Goal: Task Accomplishment & Management: Use online tool/utility

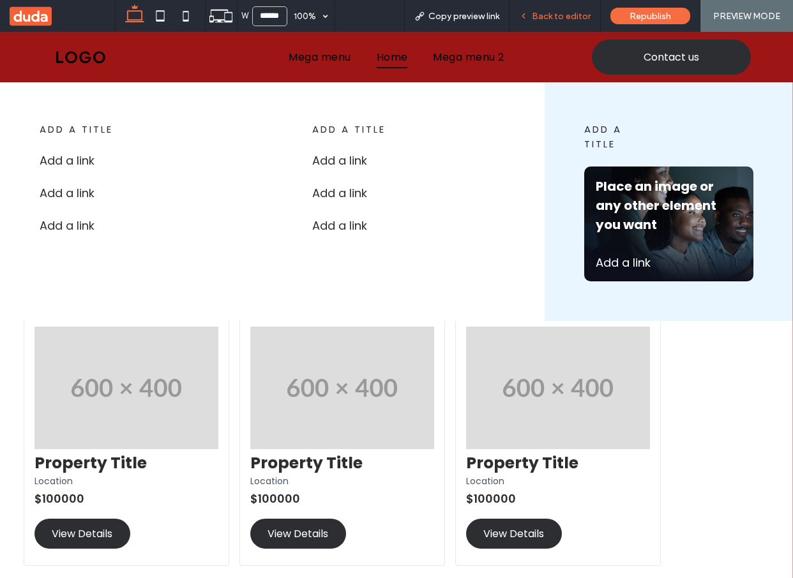
click at [542, 14] on span "Back to editor" at bounding box center [561, 16] width 59 height 11
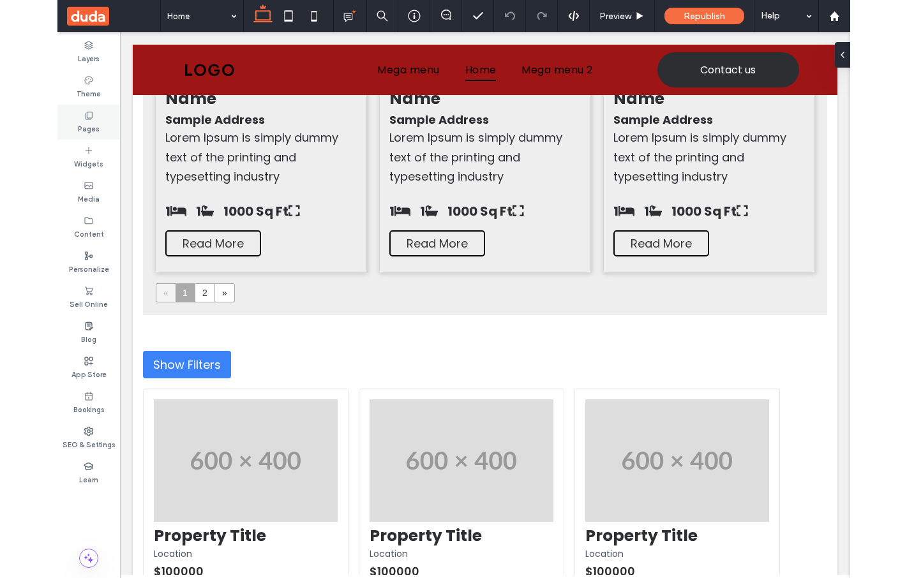
scroll to position [1196, 0]
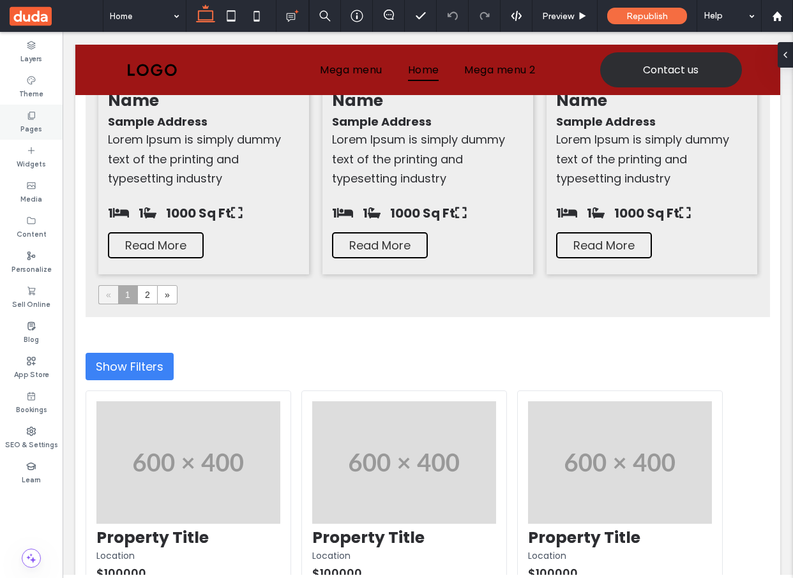
click at [34, 130] on label "Pages" at bounding box center [31, 128] width 22 height 14
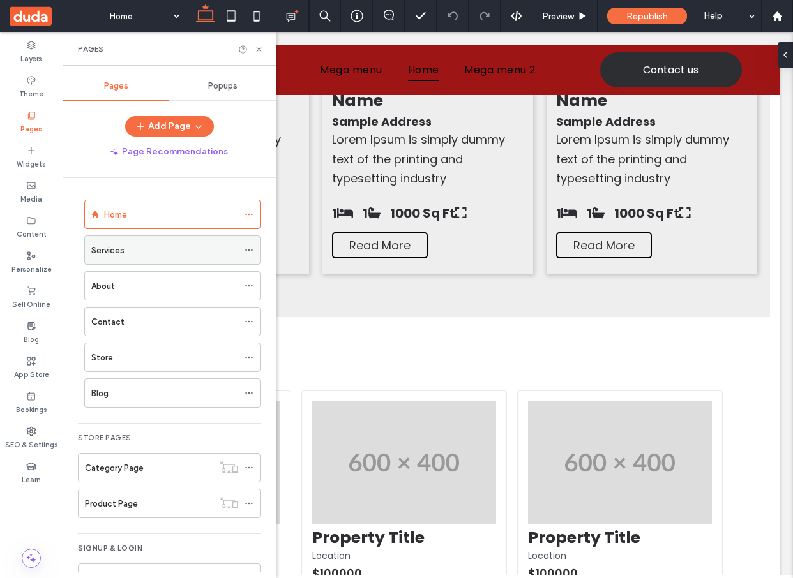
click at [144, 258] on div "Services" at bounding box center [164, 250] width 147 height 28
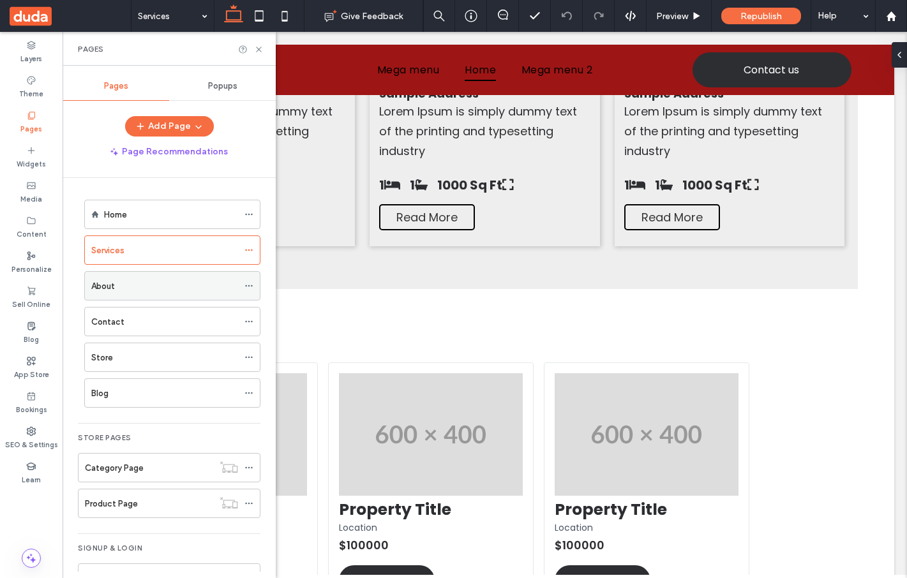
click at [154, 287] on div "About" at bounding box center [164, 285] width 147 height 13
click at [503, 10] on icon at bounding box center [503, 15] width 10 height 10
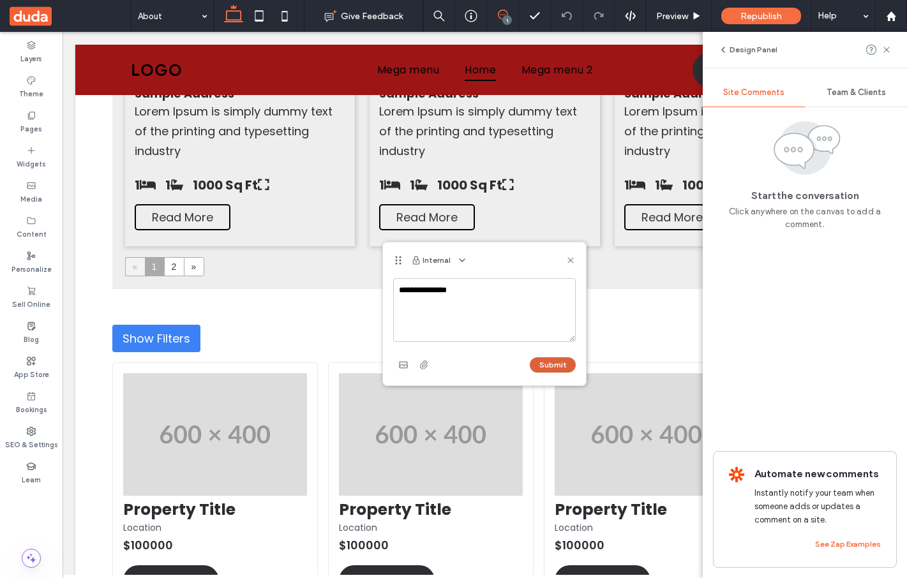
type textarea "**********"
click at [563, 364] on button "Submit" at bounding box center [553, 364] width 46 height 15
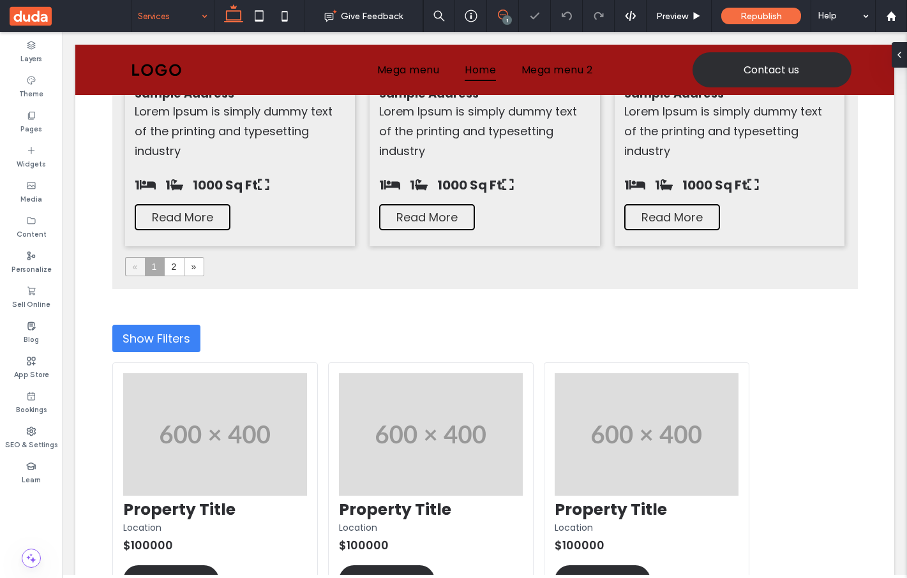
click at [500, 17] on icon at bounding box center [503, 15] width 10 height 10
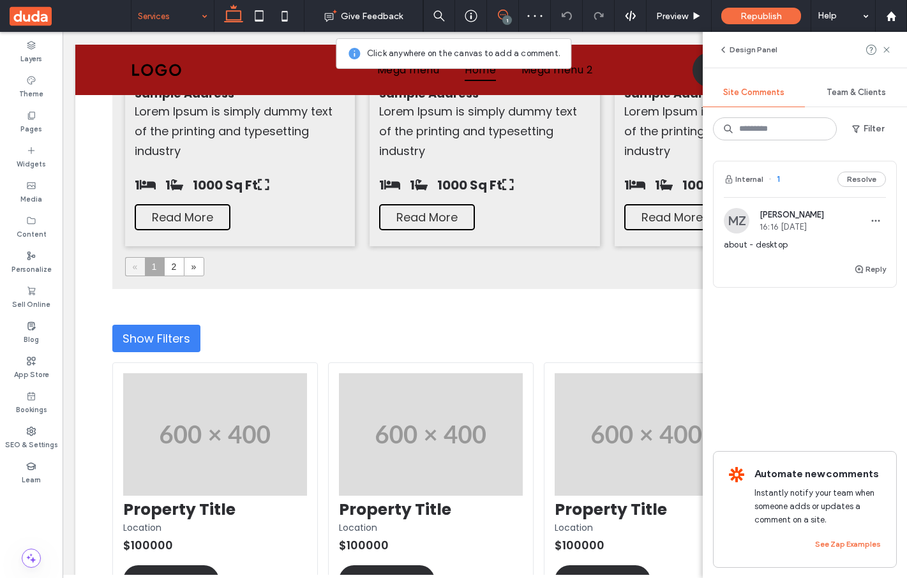
click at [792, 235] on div "MZ Mykhailo Zakharov 16:16 Sep 16 2025 about - desktop" at bounding box center [805, 235] width 162 height 54
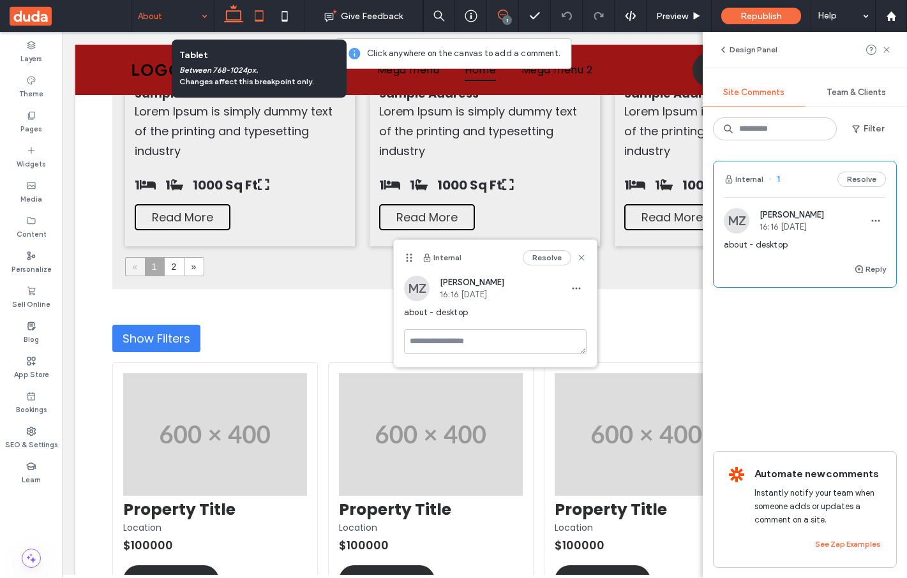
click at [260, 10] on icon at bounding box center [259, 16] width 26 height 26
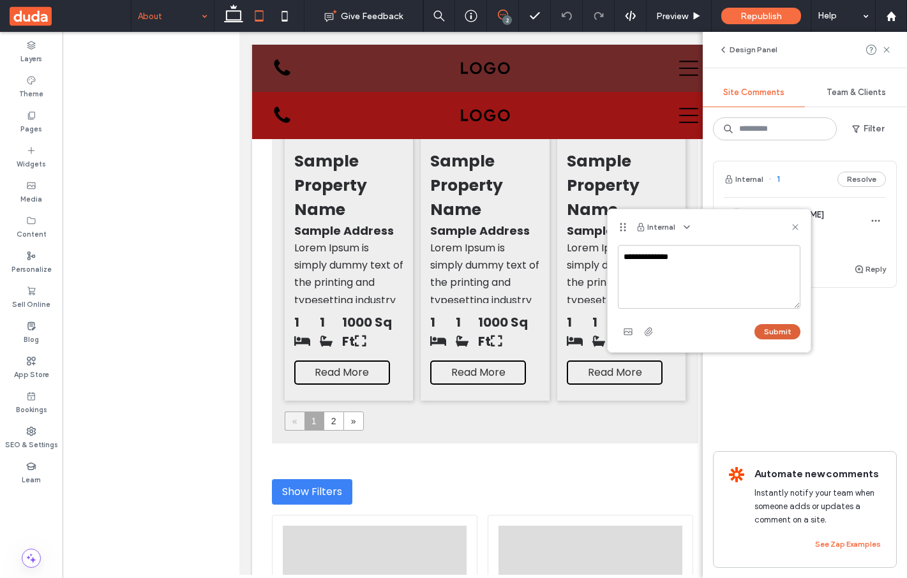
type textarea "**********"
click at [780, 335] on button "Submit" at bounding box center [777, 331] width 46 height 15
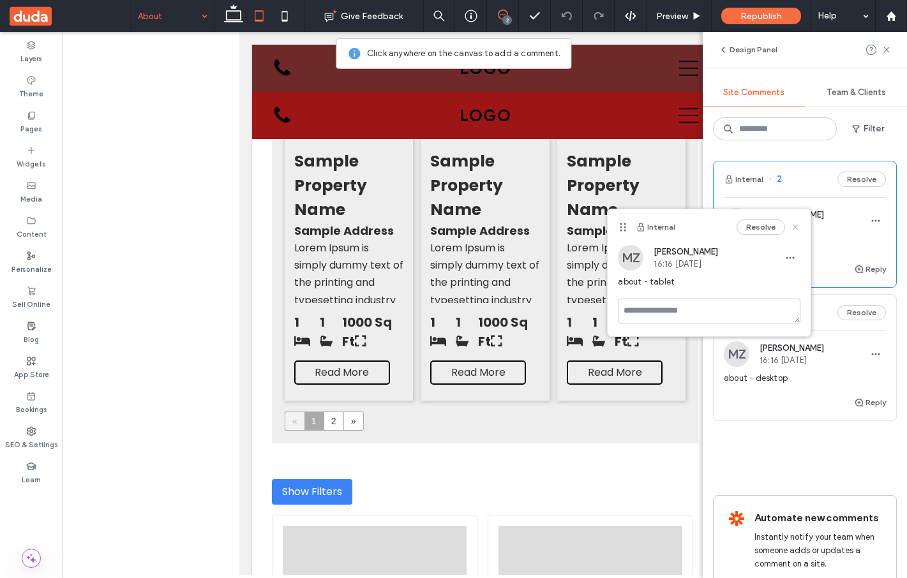
click at [792, 227] on icon at bounding box center [795, 227] width 10 height 10
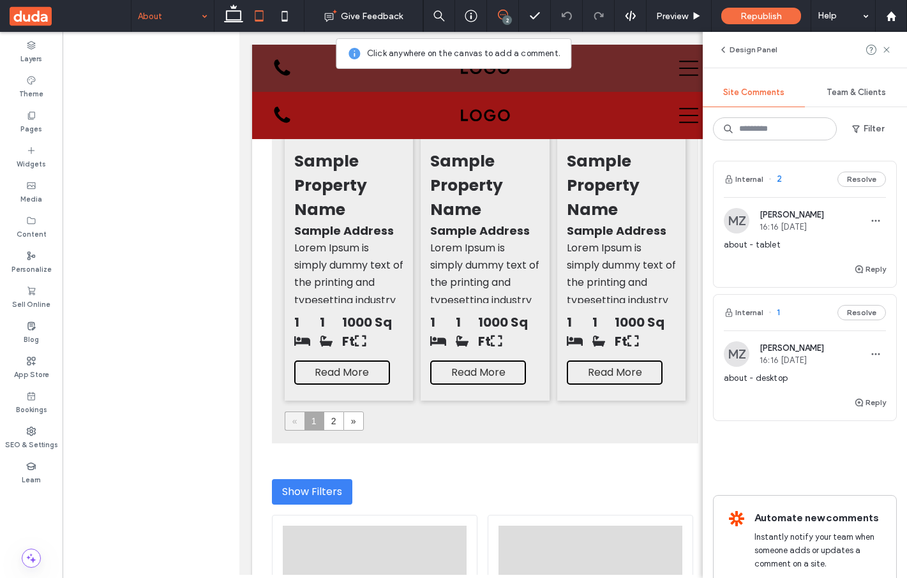
click at [773, 361] on span "16:16 Sep 16 2025" at bounding box center [791, 360] width 64 height 10
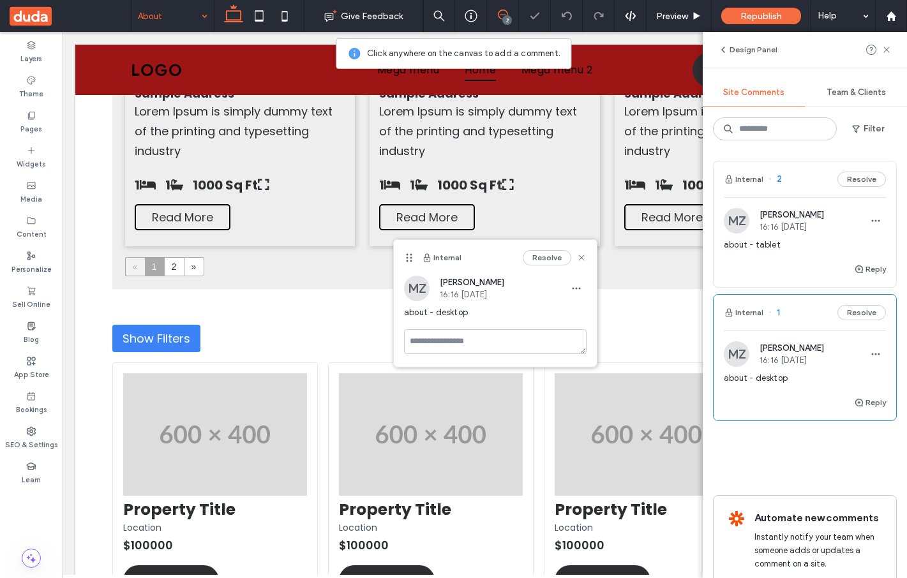
click at [778, 230] on span "16:16 Sep 16 2025" at bounding box center [791, 227] width 64 height 10
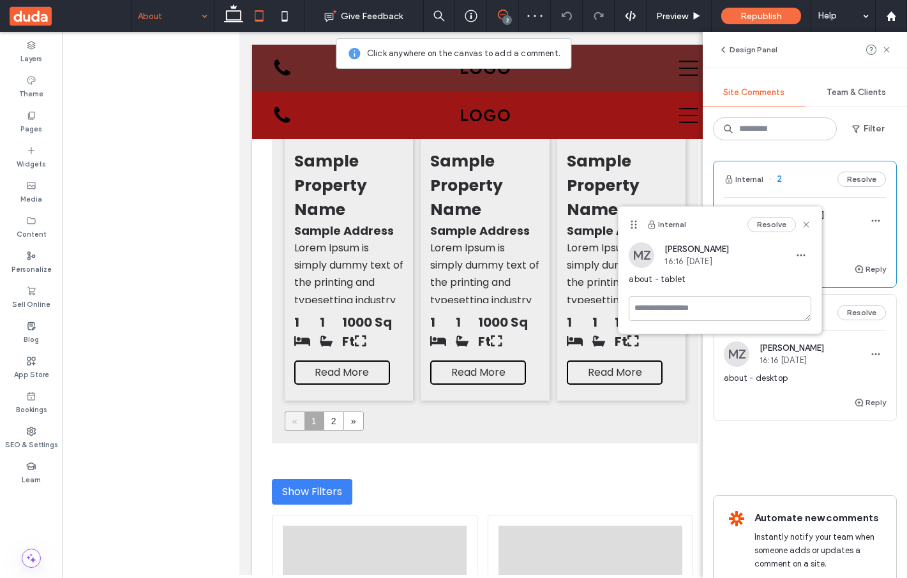
click at [780, 378] on span "about - desktop" at bounding box center [805, 378] width 162 height 13
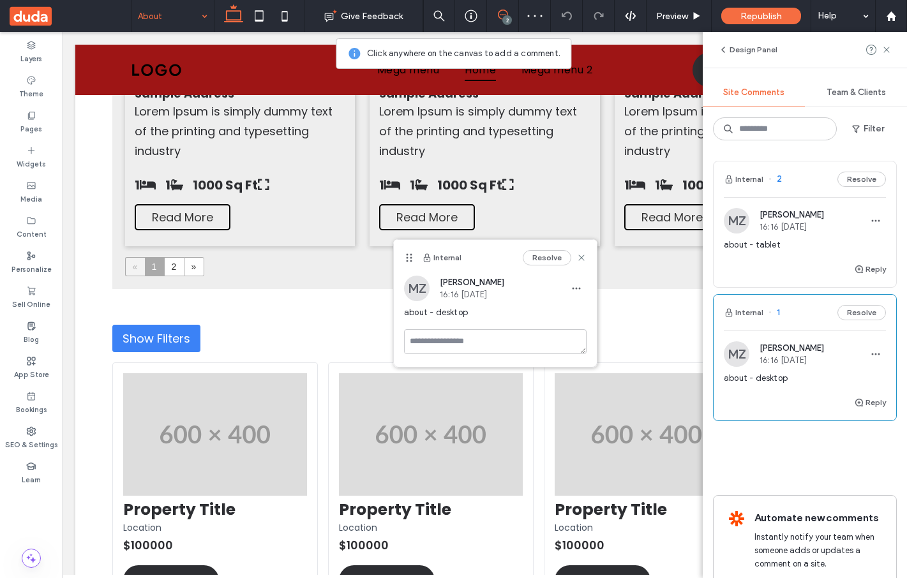
click at [777, 258] on div "about - tablet" at bounding box center [805, 250] width 162 height 23
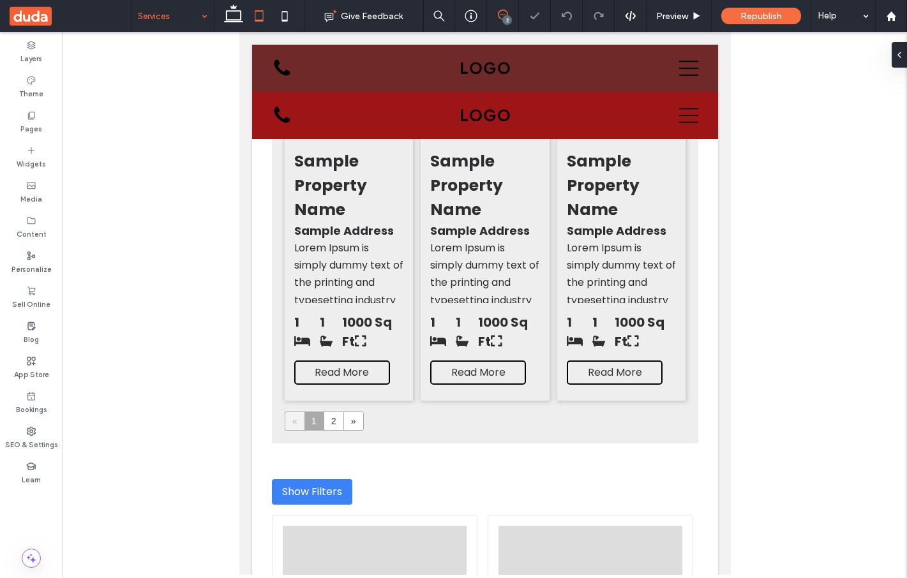
click at [506, 15] on icon at bounding box center [503, 15] width 10 height 10
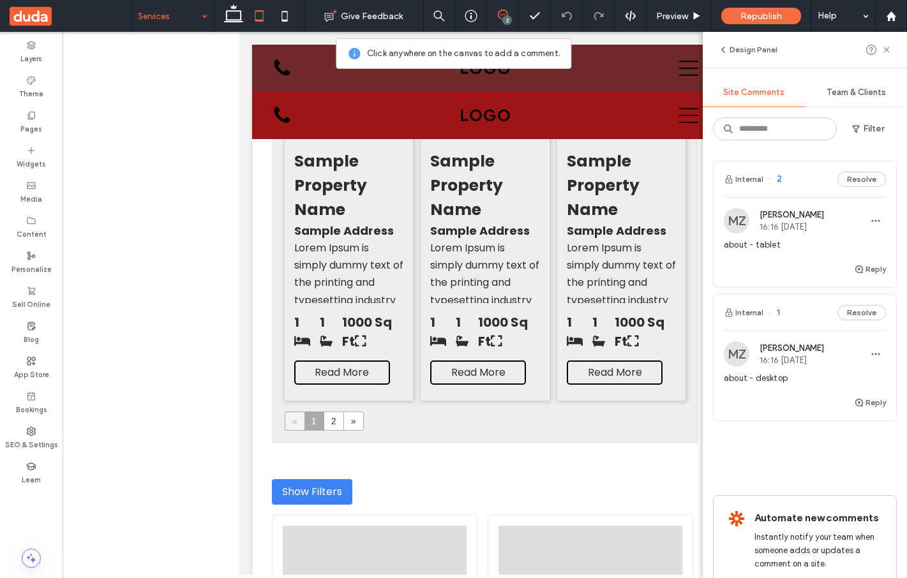
click at [792, 230] on span "16:16 Sep 16 2025" at bounding box center [791, 227] width 64 height 10
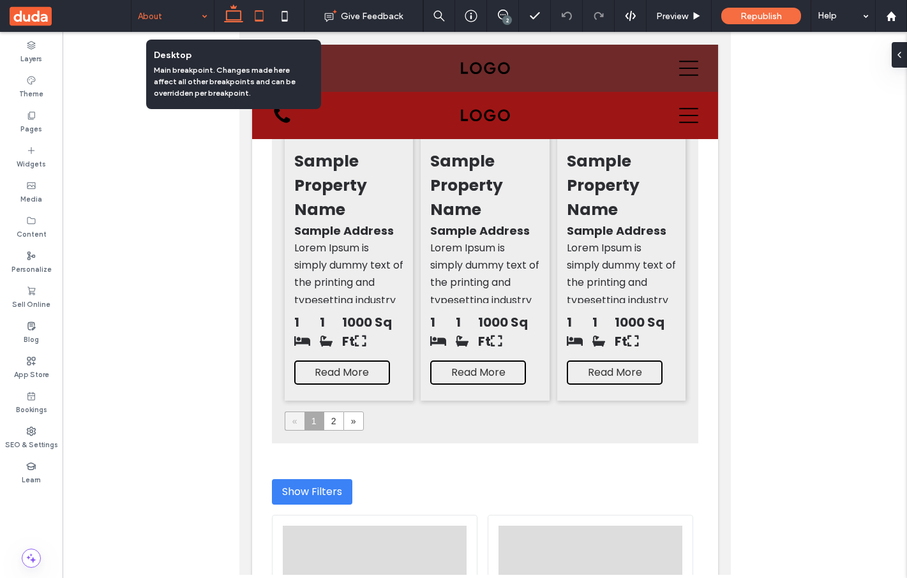
click at [234, 21] on use at bounding box center [233, 13] width 19 height 18
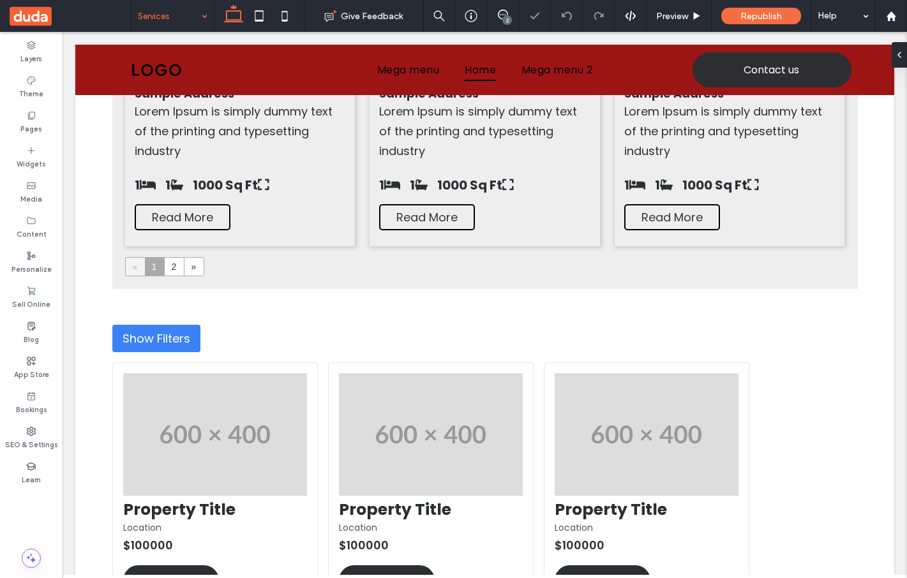
click at [185, 27] on input at bounding box center [169, 16] width 63 height 32
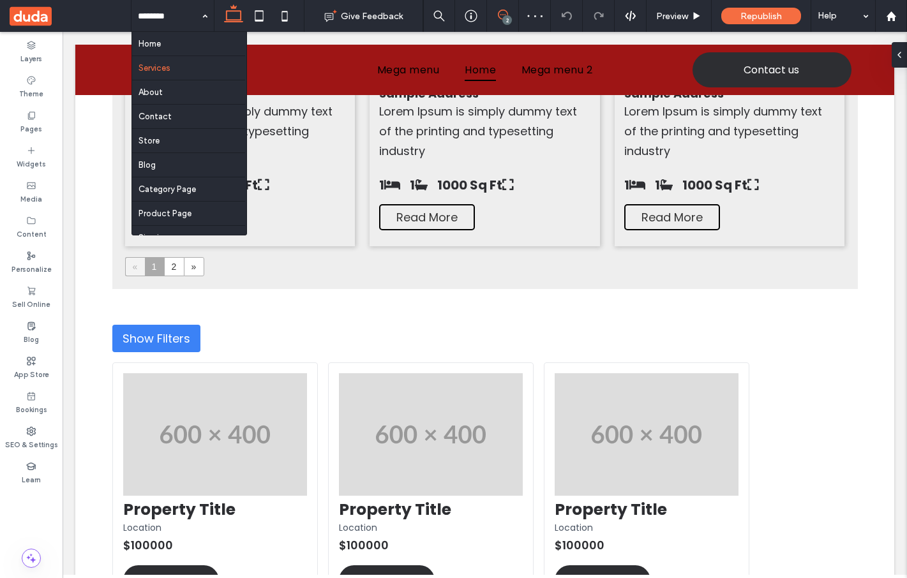
click at [502, 18] on icon at bounding box center [503, 15] width 10 height 10
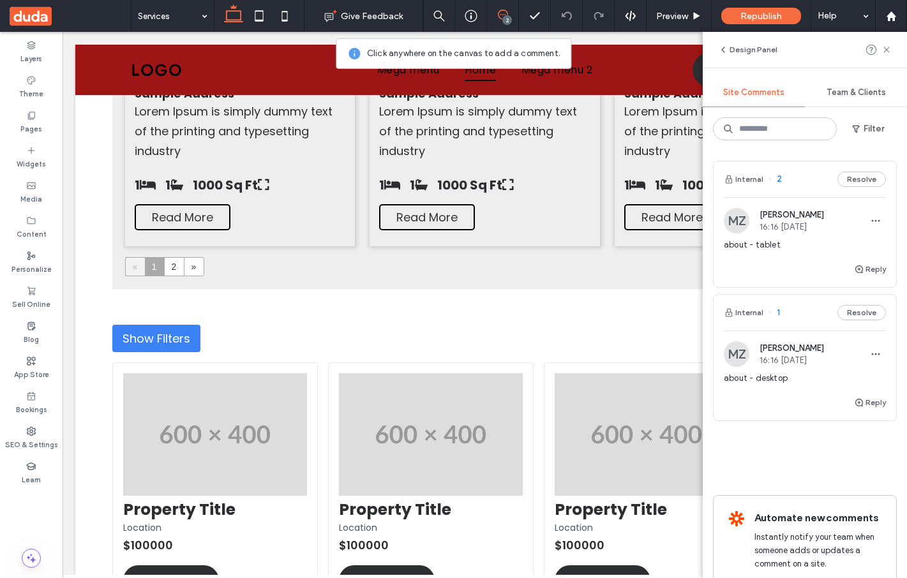
click at [792, 352] on span "Mykhailo Zakharov" at bounding box center [791, 348] width 64 height 10
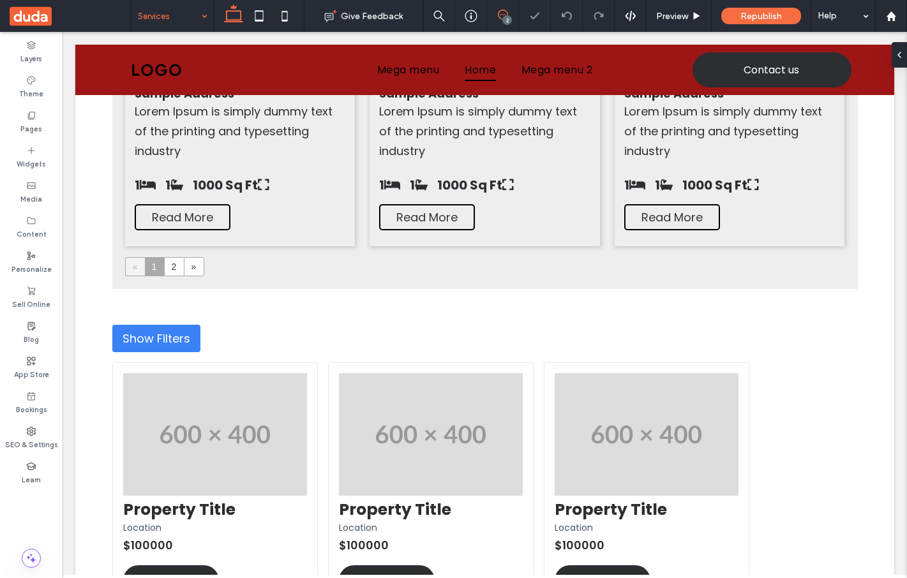
click at [502, 16] on icon at bounding box center [503, 15] width 10 height 10
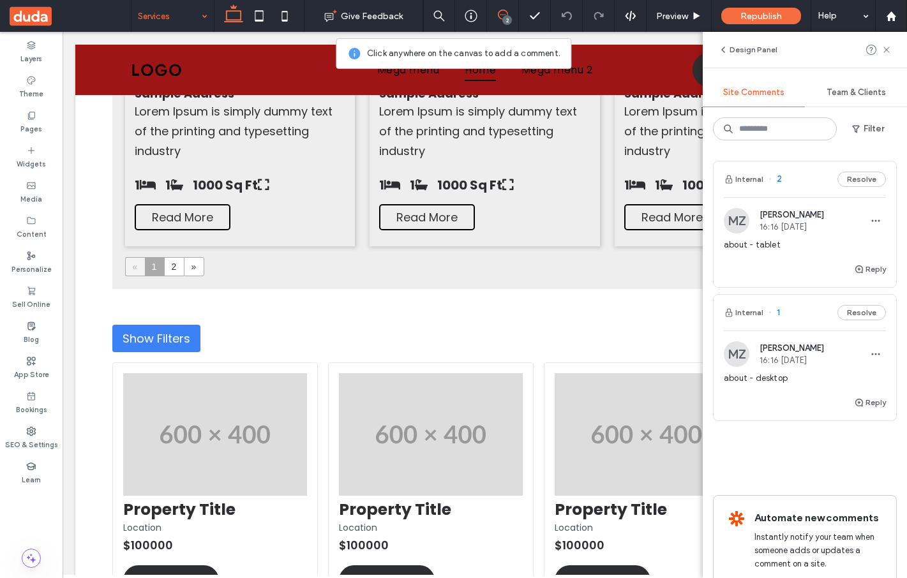
click at [777, 387] on div "about - desktop" at bounding box center [805, 383] width 162 height 23
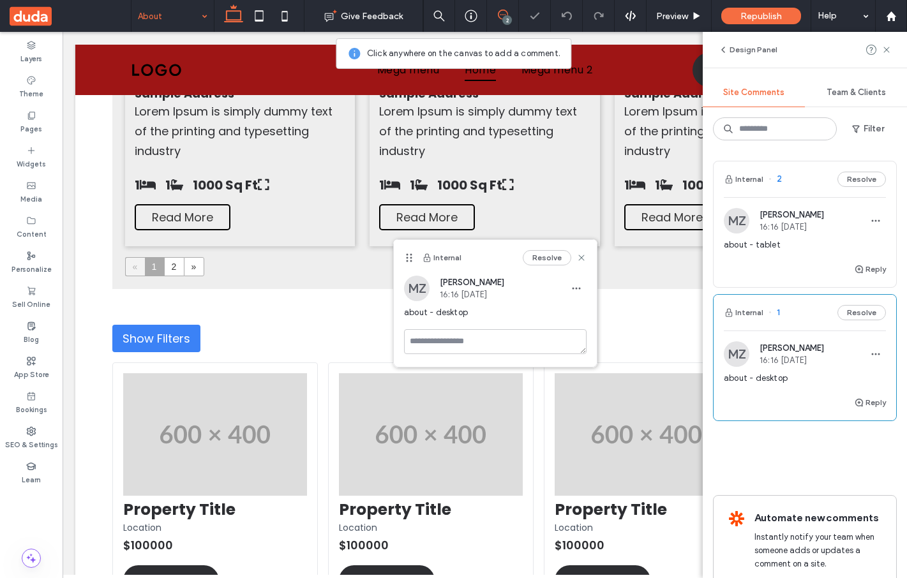
click at [787, 259] on div "about - tablet" at bounding box center [805, 250] width 162 height 23
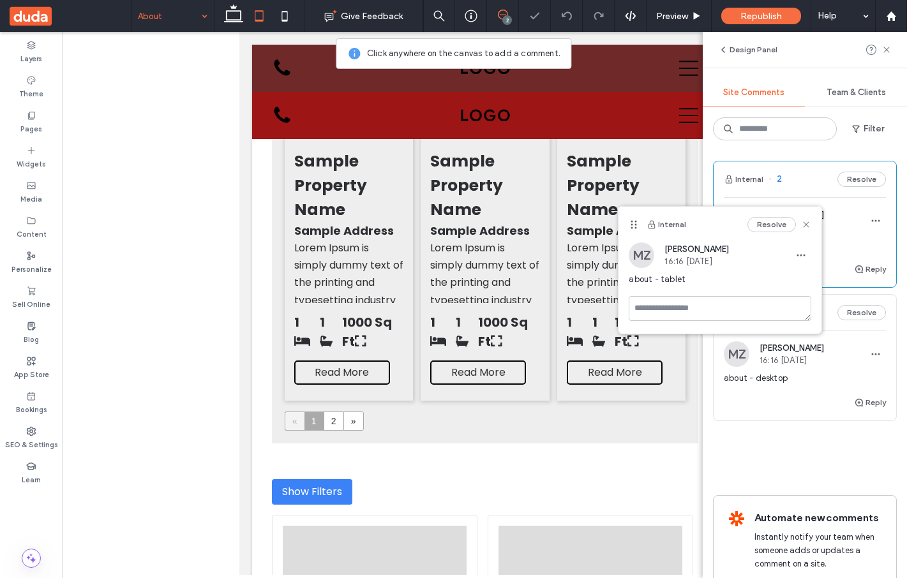
click at [791, 380] on span "about - desktop" at bounding box center [805, 378] width 162 height 13
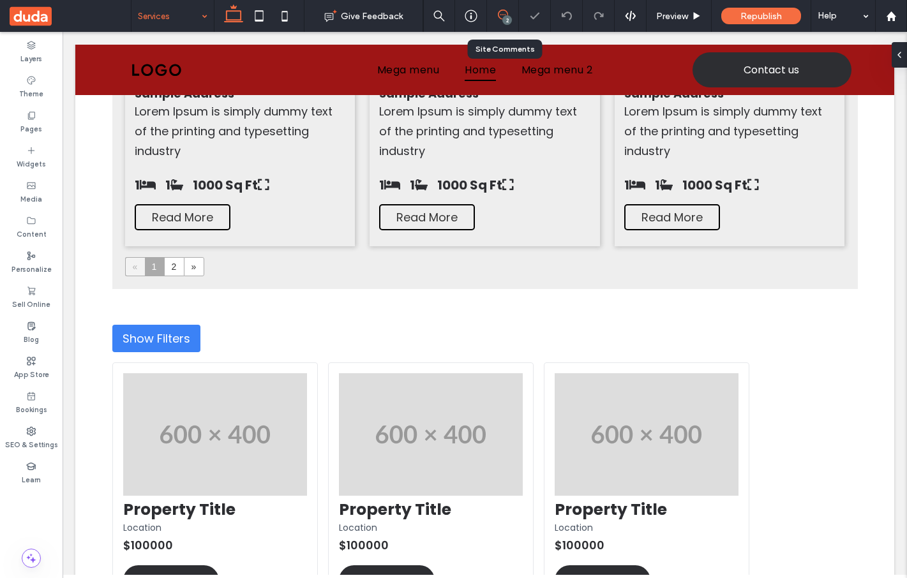
click at [502, 19] on use at bounding box center [503, 15] width 10 height 10
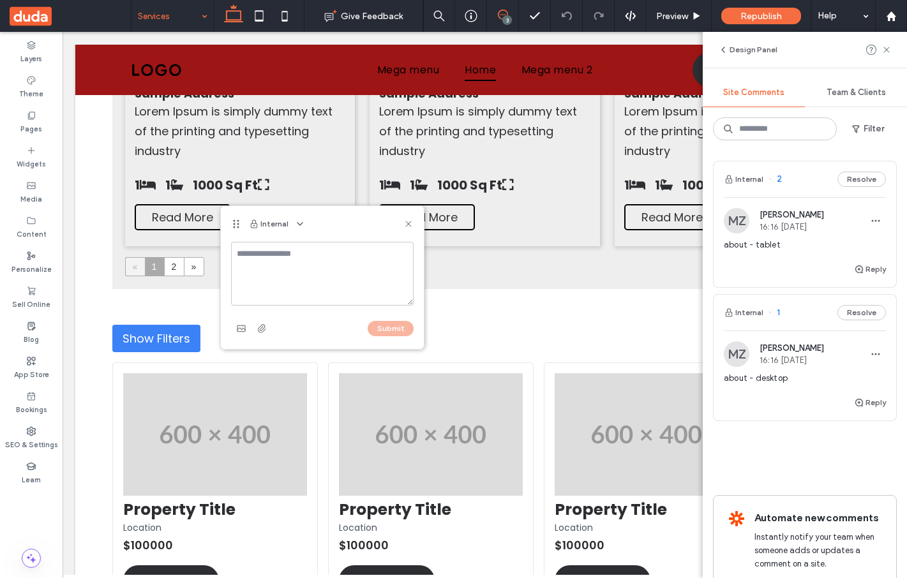
click at [294, 274] on textarea at bounding box center [322, 274] width 182 height 64
type textarea "**********"
click at [391, 330] on button "Submit" at bounding box center [391, 328] width 46 height 15
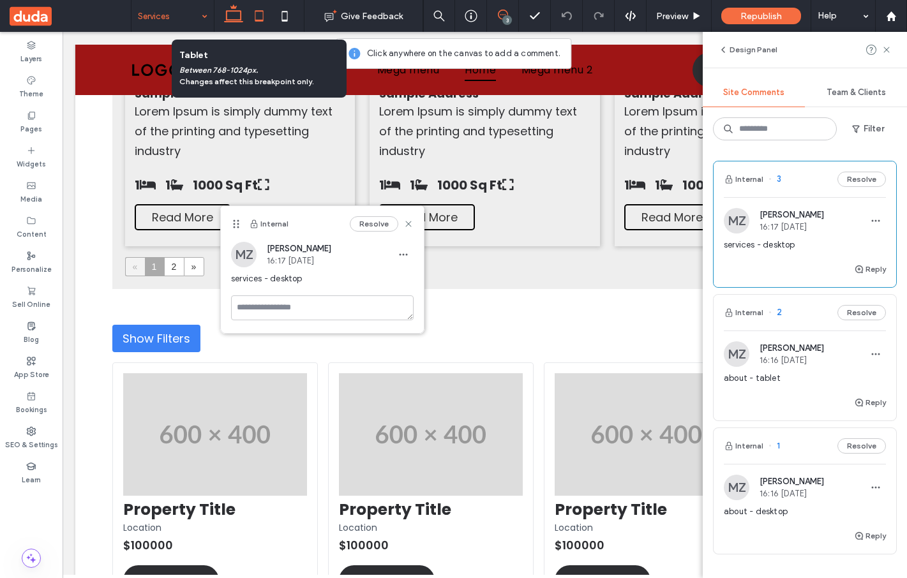
click at [264, 17] on icon at bounding box center [259, 16] width 26 height 26
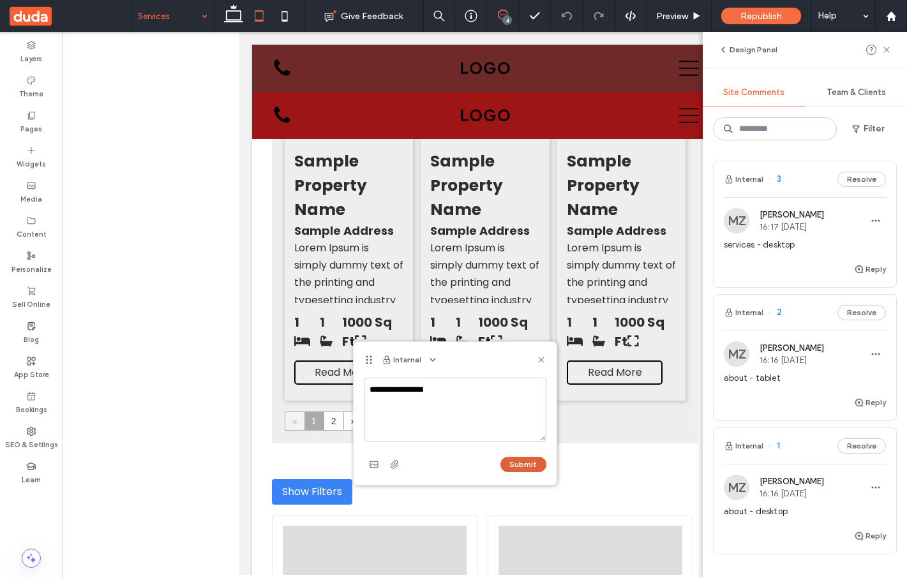
type textarea "**********"
click at [507, 469] on button "Submit" at bounding box center [523, 464] width 46 height 15
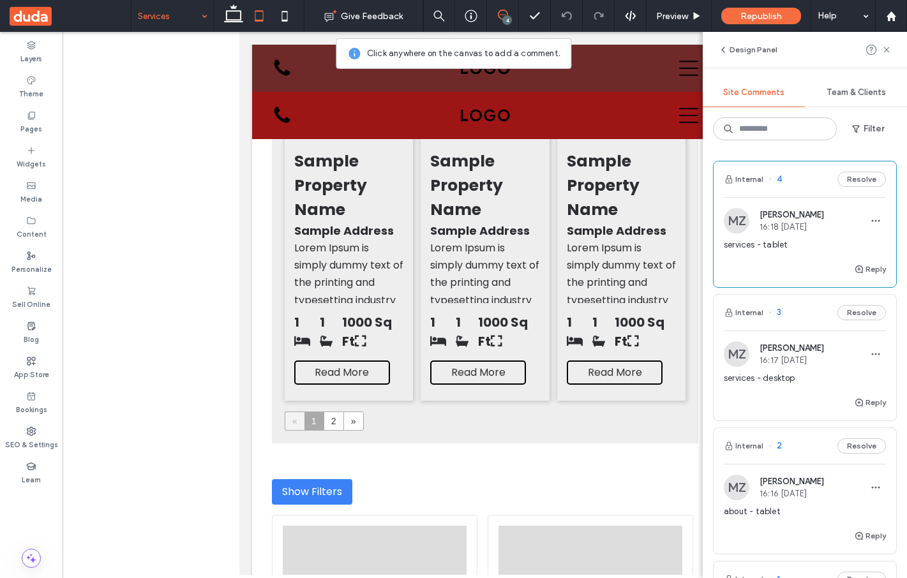
click at [792, 526] on div "about - tablet" at bounding box center [805, 516] width 162 height 23
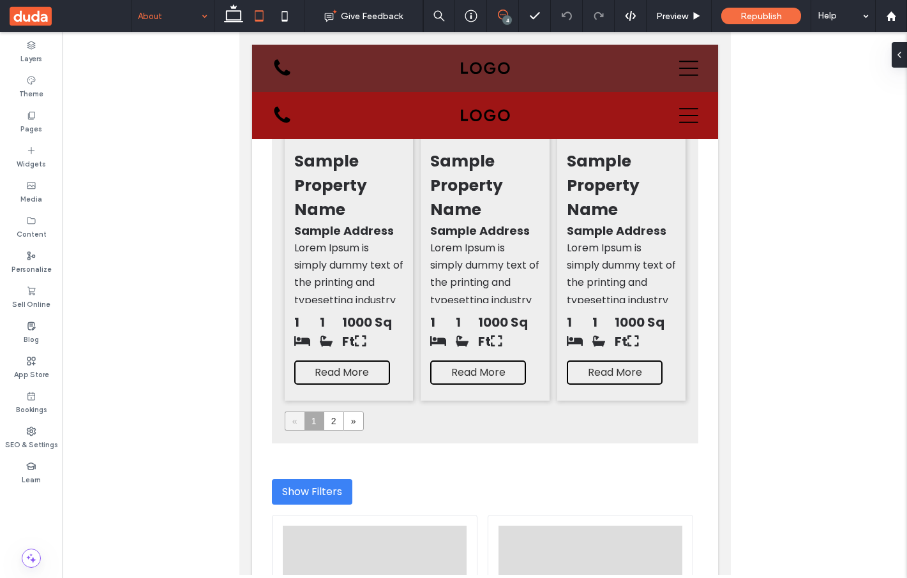
click at [501, 17] on icon at bounding box center [503, 15] width 10 height 10
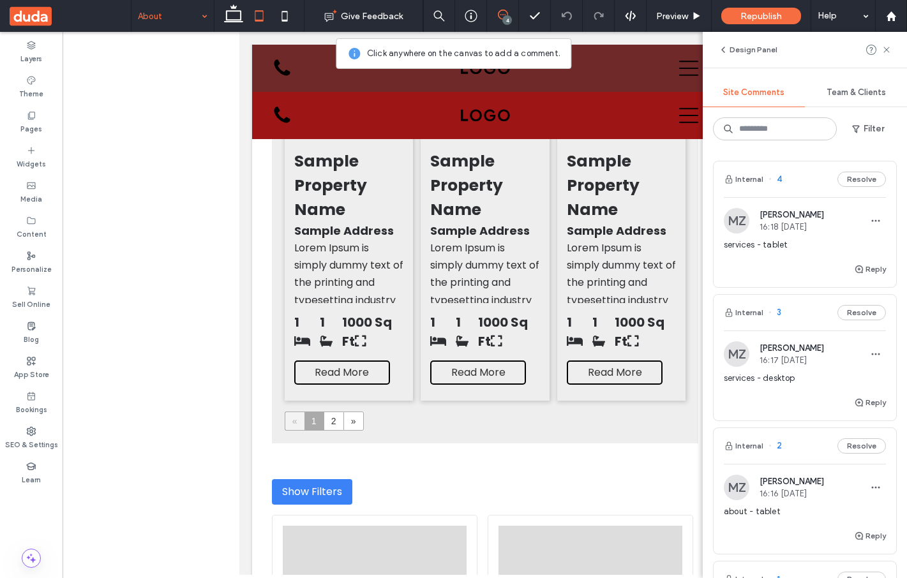
click at [792, 396] on div "Reply" at bounding box center [804, 408] width 182 height 26
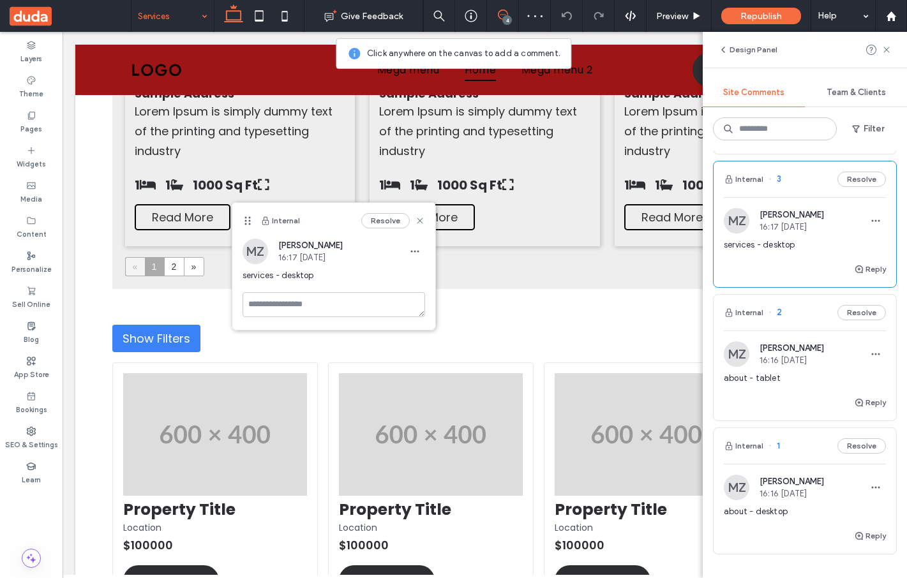
scroll to position [135, 0]
click at [792, 512] on span "about - desktop" at bounding box center [805, 510] width 162 height 13
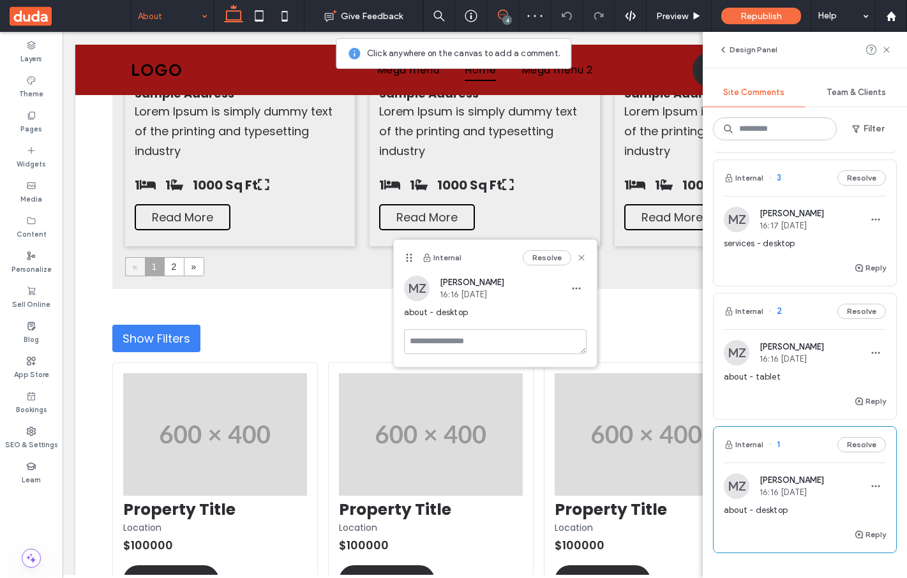
click at [777, 269] on div "Reply" at bounding box center [804, 273] width 182 height 26
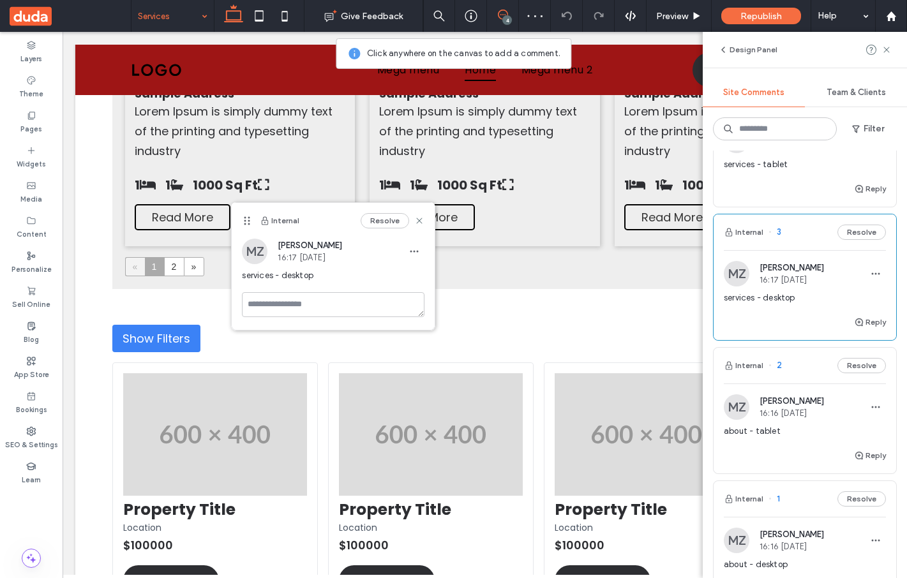
scroll to position [56, 0]
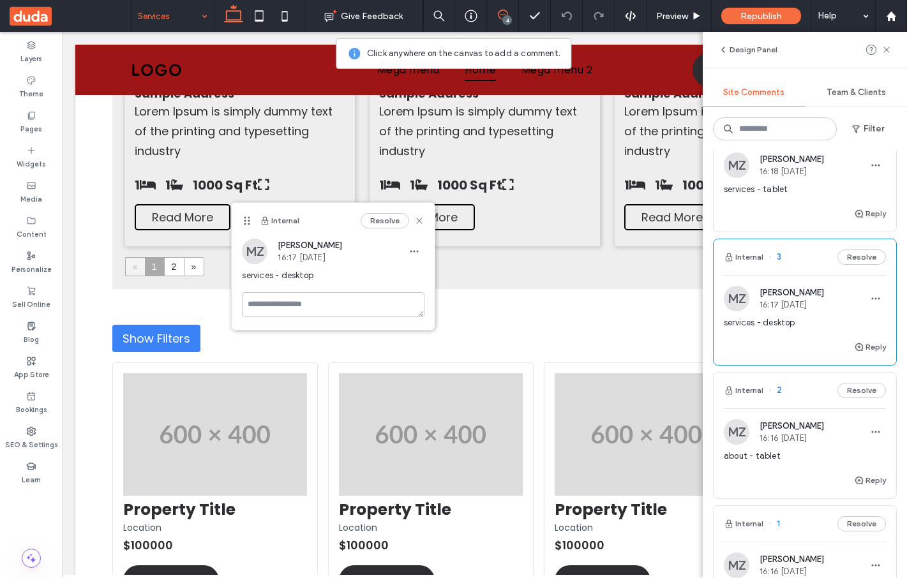
click at [771, 211] on div "Reply" at bounding box center [804, 219] width 182 height 26
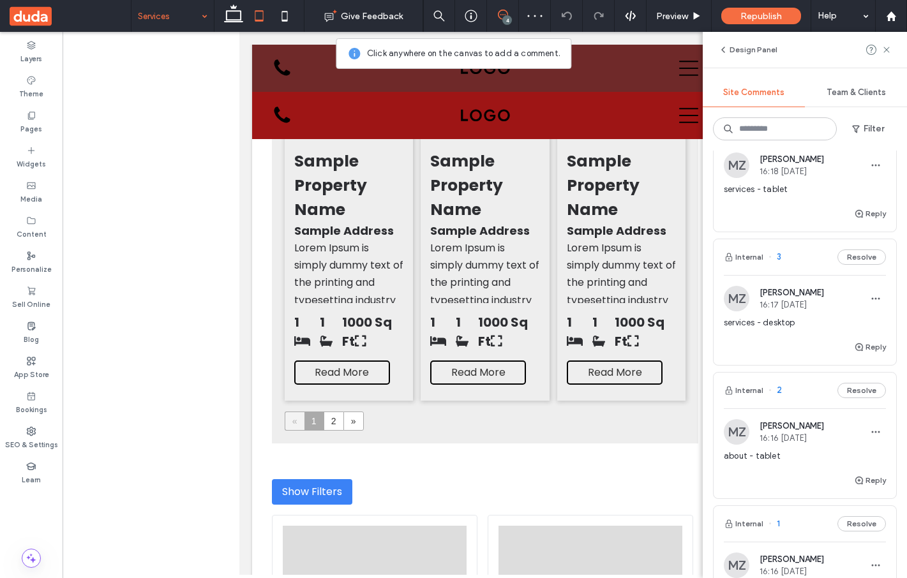
click at [767, 206] on div "Reply" at bounding box center [804, 219] width 182 height 26
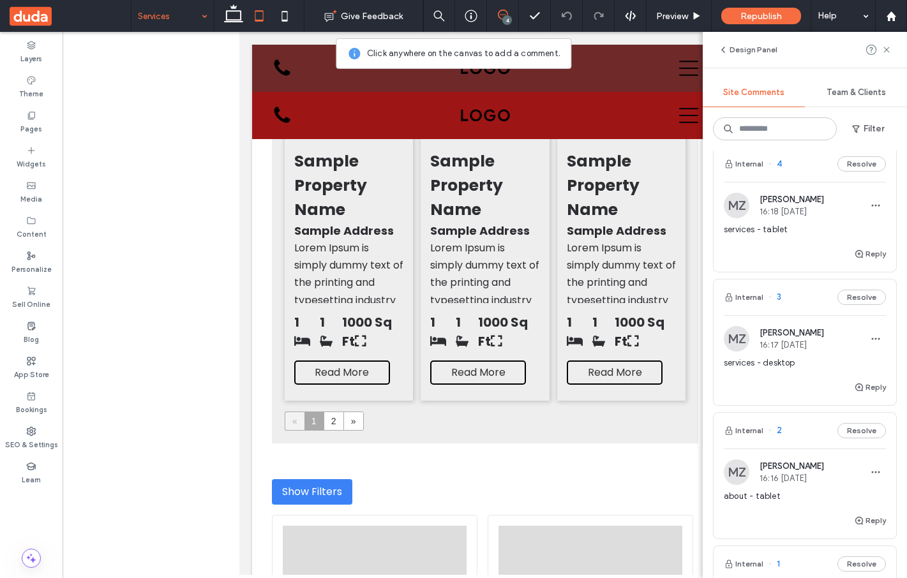
scroll to position [0, 0]
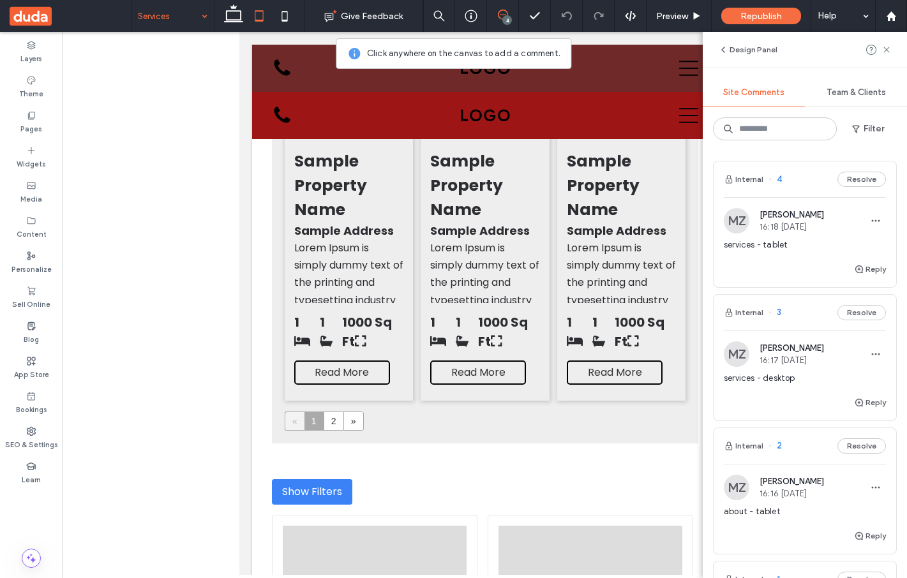
click at [792, 394] on div "services - desktop" at bounding box center [805, 383] width 162 height 23
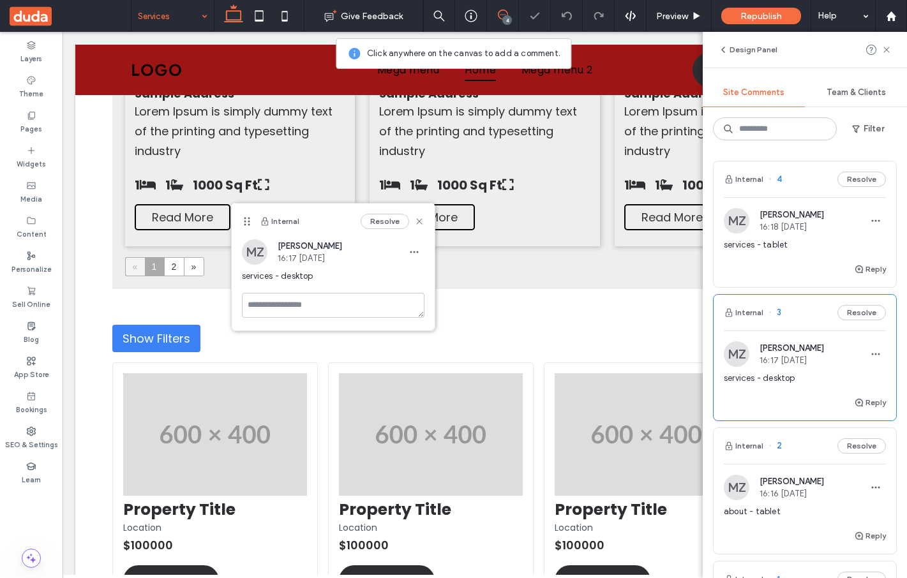
click at [776, 260] on div "services - tablet" at bounding box center [805, 250] width 162 height 23
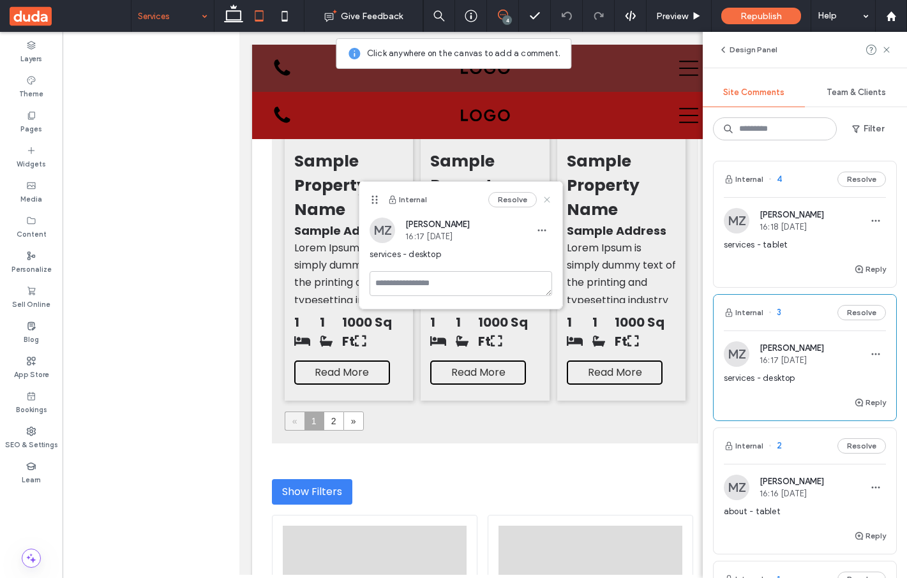
click at [547, 196] on icon at bounding box center [547, 200] width 10 height 10
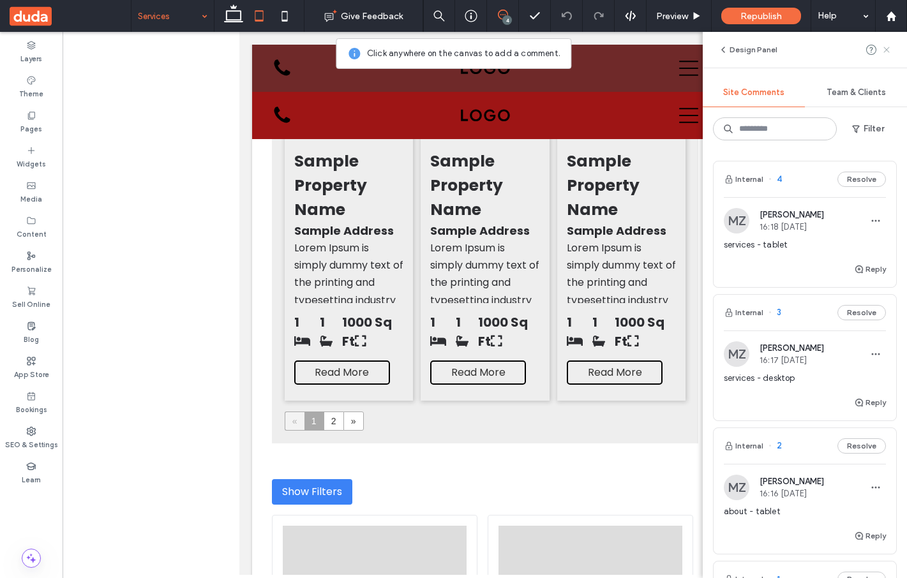
click at [792, 50] on use at bounding box center [886, 50] width 6 height 6
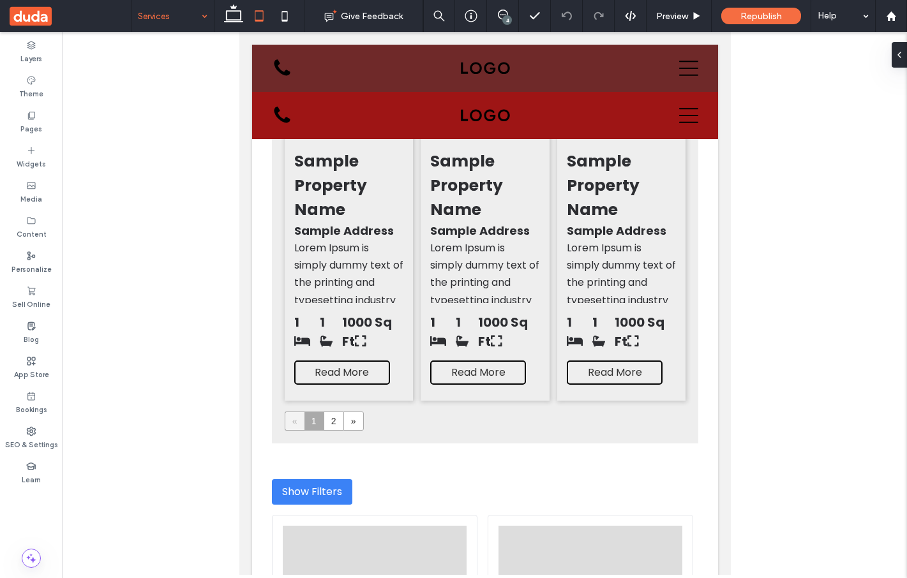
click at [505, 18] on div "4" at bounding box center [507, 20] width 10 height 10
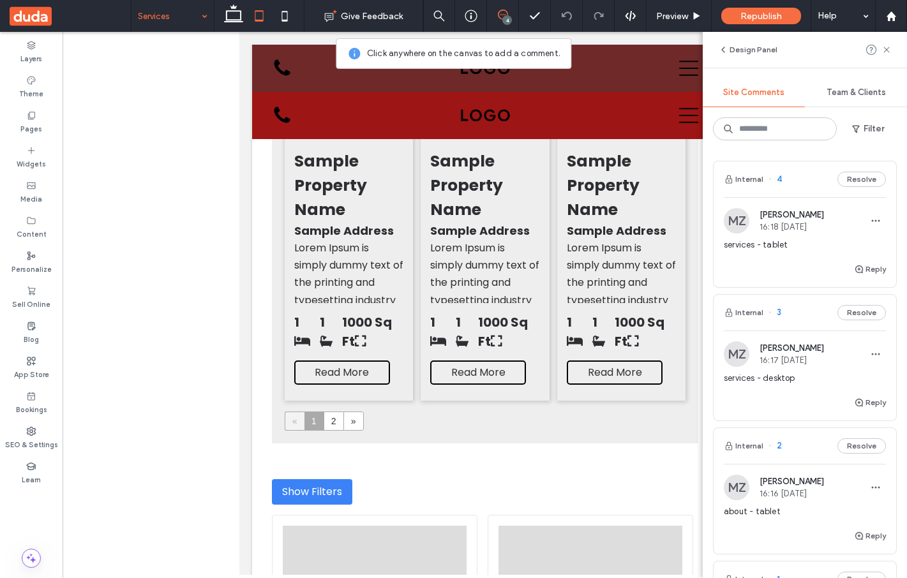
click at [792, 246] on span "services - tablet" at bounding box center [805, 245] width 162 height 13
click at [780, 262] on div "Reply" at bounding box center [804, 275] width 182 height 26
click at [786, 363] on span "16:17 Sep 16 2025" at bounding box center [791, 360] width 64 height 10
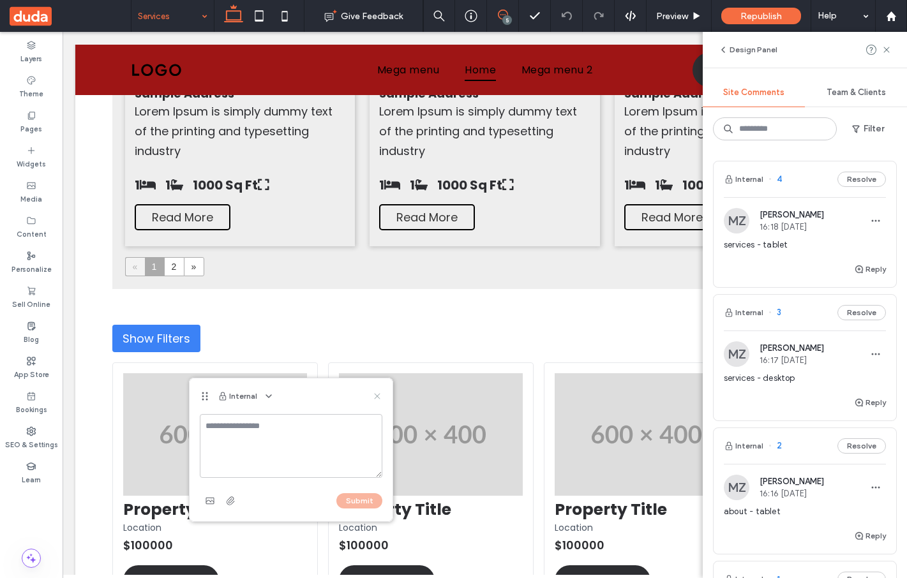
click at [374, 394] on icon at bounding box center [377, 396] width 10 height 10
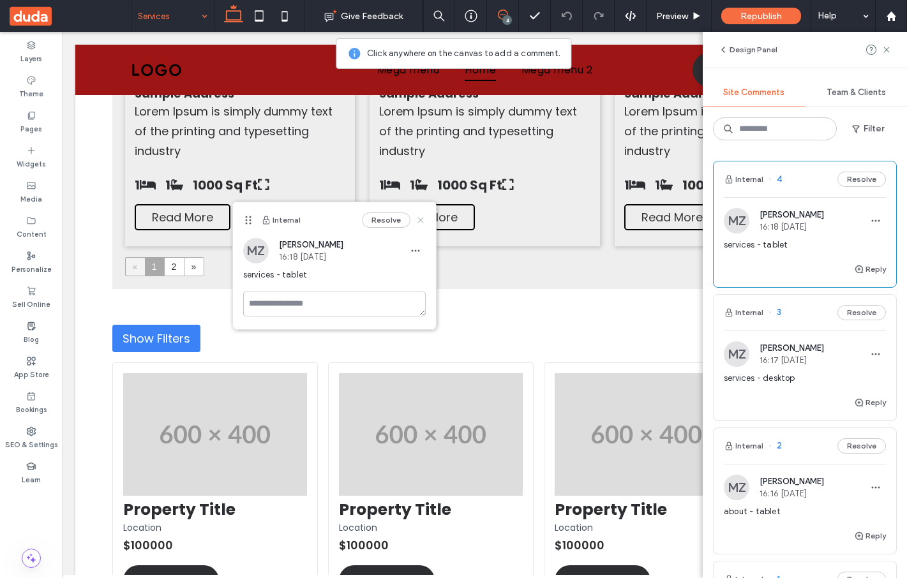
click at [424, 217] on icon at bounding box center [420, 220] width 10 height 10
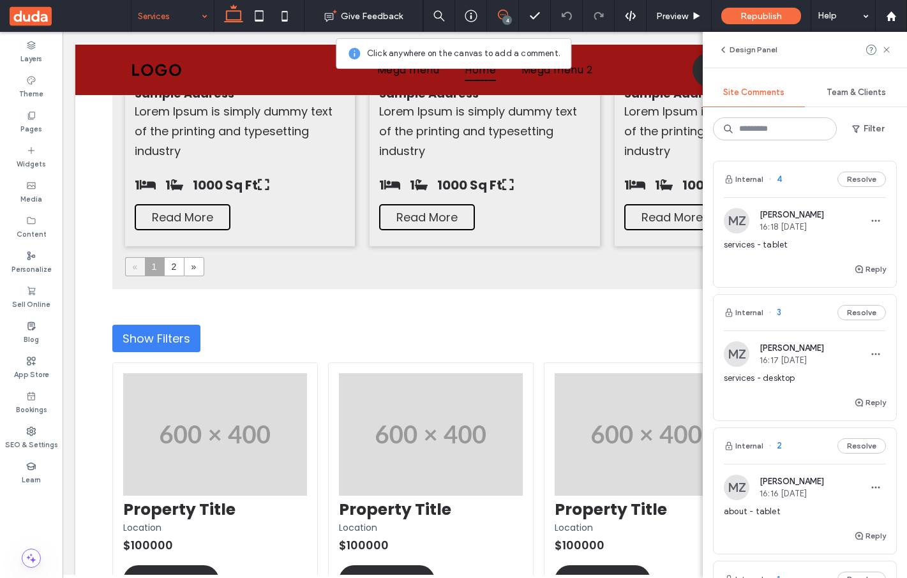
click at [786, 241] on span "services - tablet" at bounding box center [805, 245] width 162 height 13
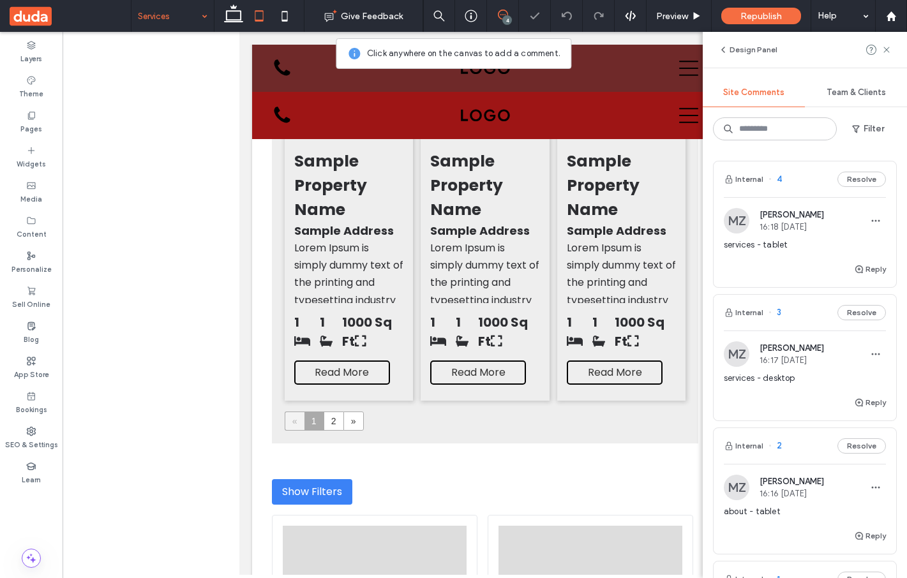
click at [782, 362] on span "16:17 Sep 16 2025" at bounding box center [791, 360] width 64 height 10
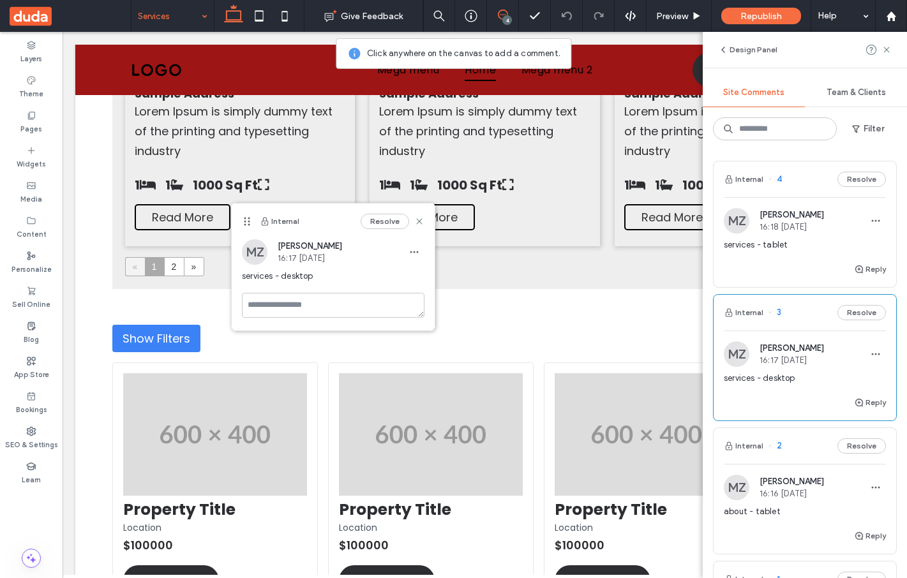
click at [780, 262] on div "Reply" at bounding box center [804, 275] width 182 height 26
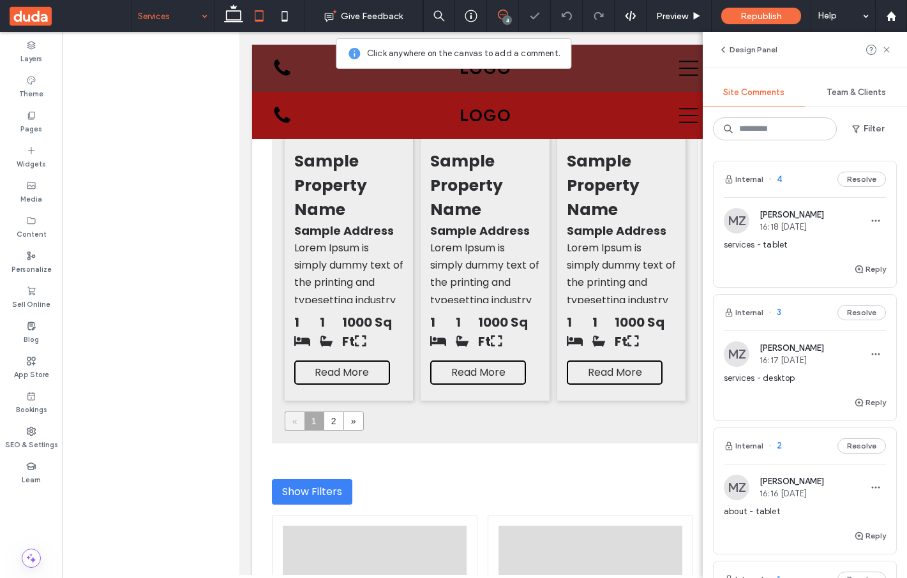
click at [780, 262] on div "Reply" at bounding box center [804, 275] width 182 height 26
click at [770, 496] on span "16:16 Sep 16 2025" at bounding box center [791, 494] width 64 height 10
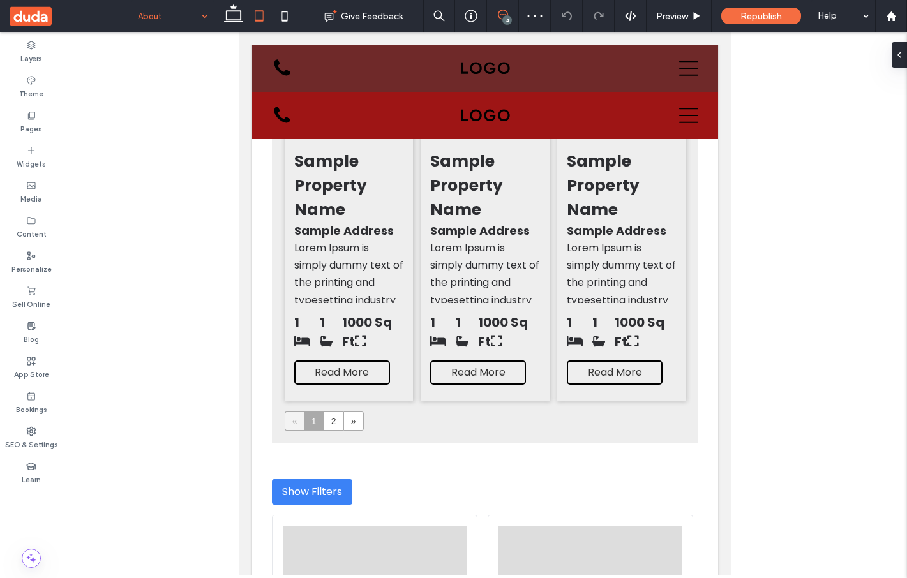
click at [508, 14] on span at bounding box center [502, 15] width 31 height 10
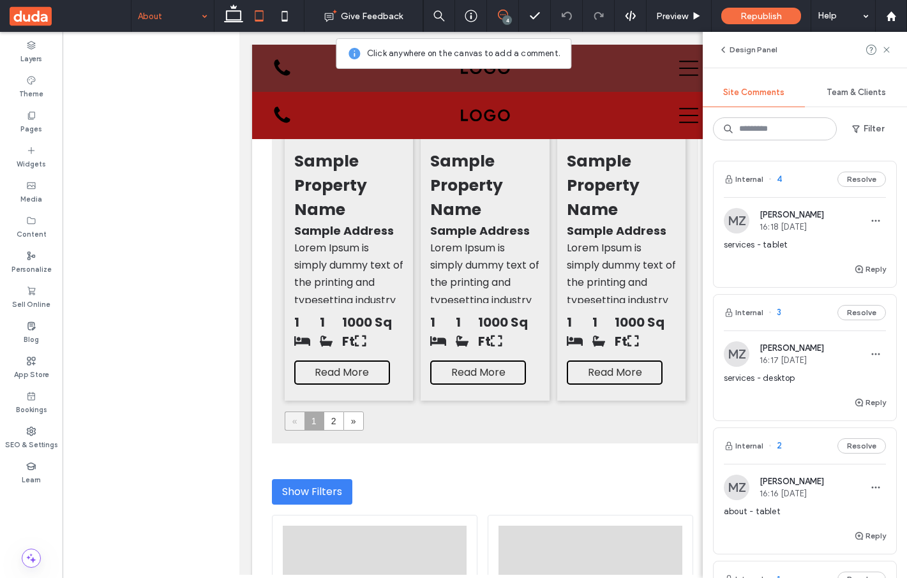
click at [792, 395] on div "Reply" at bounding box center [804, 408] width 182 height 26
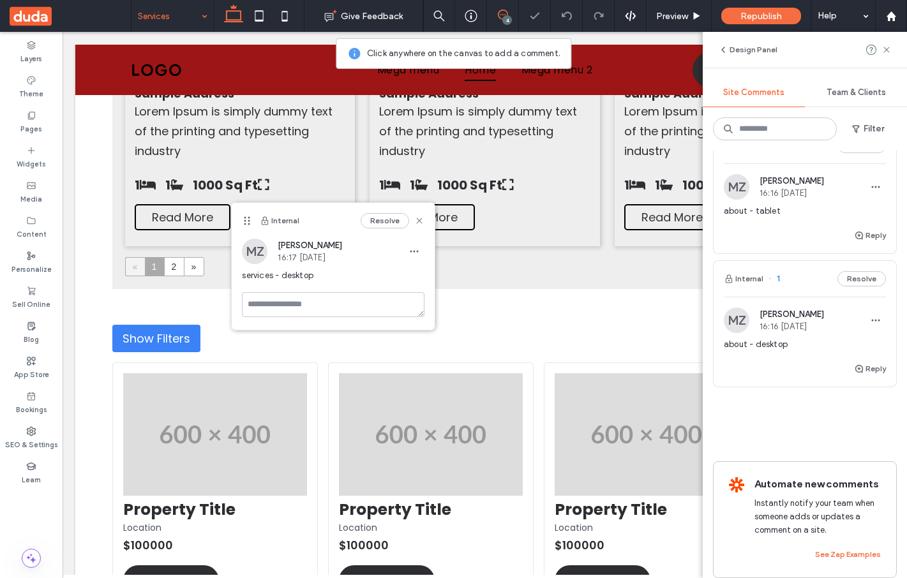
scroll to position [311, 0]
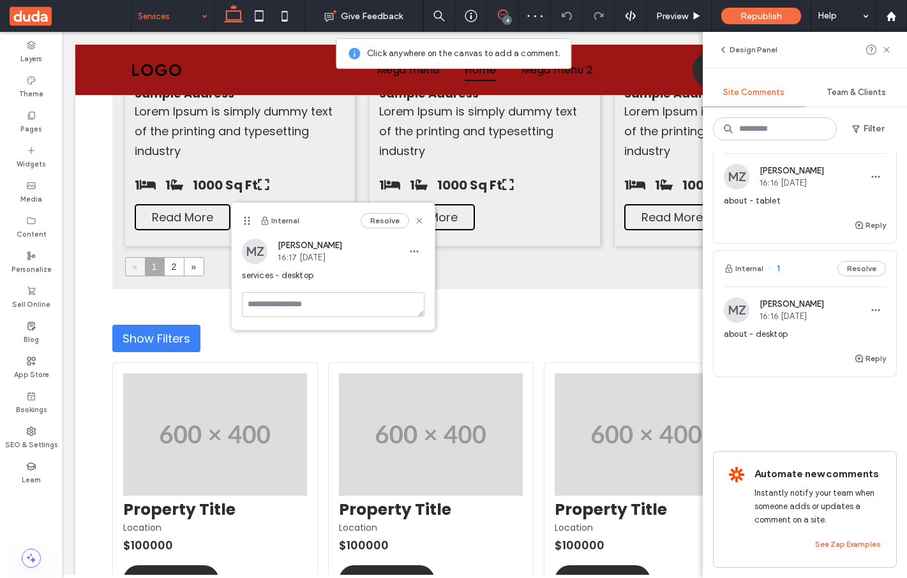
click at [782, 352] on div "Reply" at bounding box center [804, 364] width 182 height 26
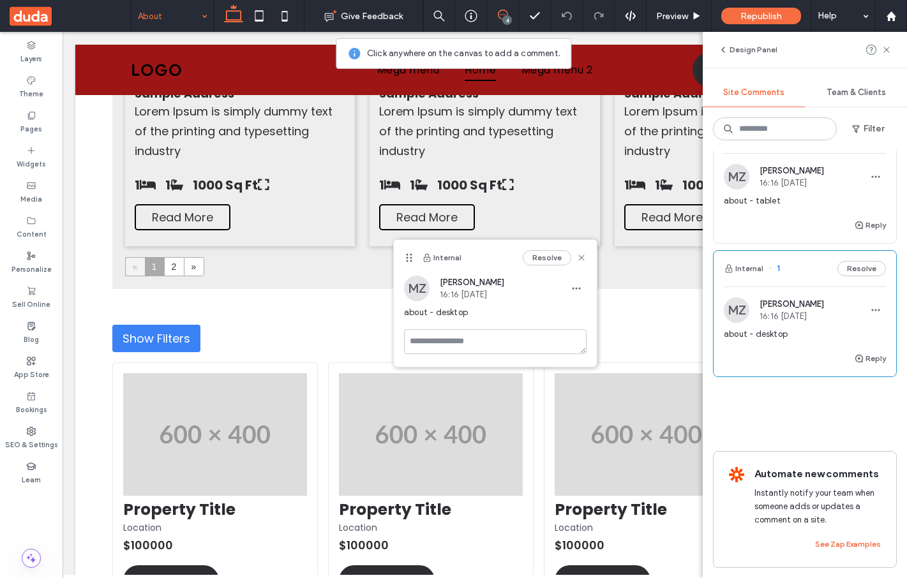
click at [785, 218] on div "Reply" at bounding box center [804, 231] width 182 height 26
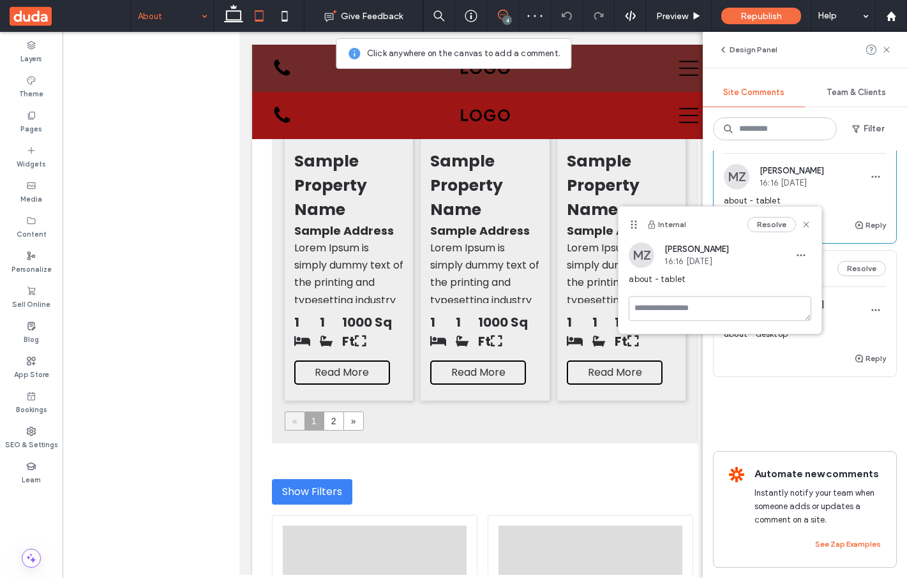
click at [792, 369] on div "Reply" at bounding box center [804, 364] width 182 height 26
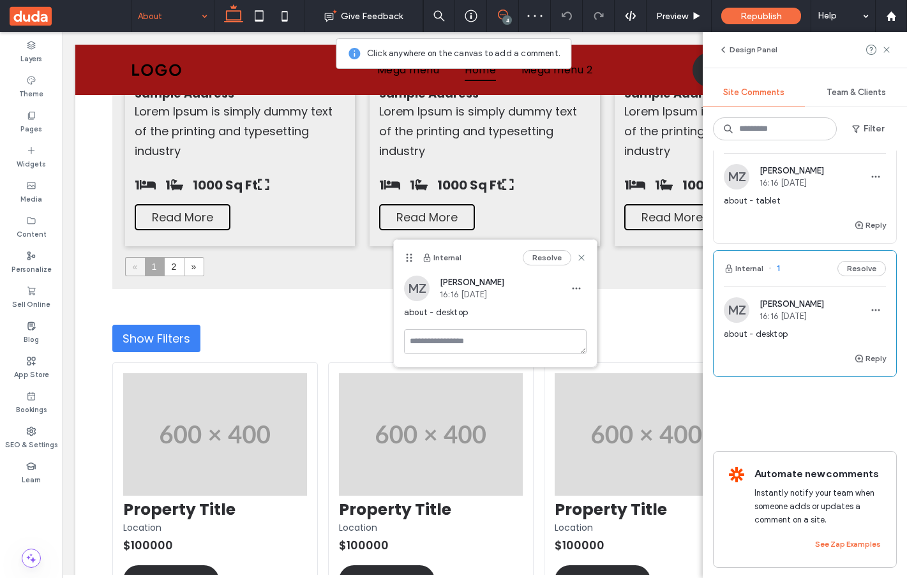
click at [792, 227] on div "Reply" at bounding box center [804, 231] width 182 height 26
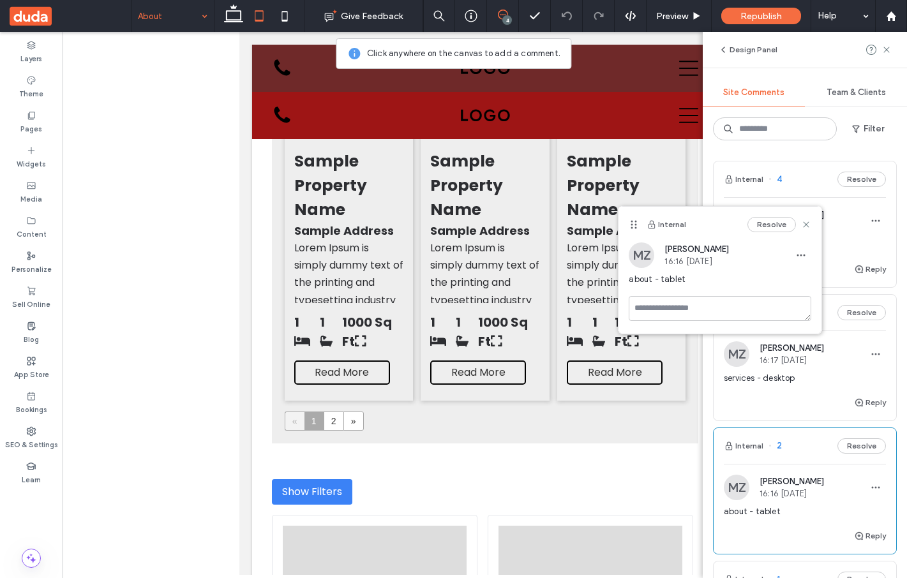
click at [792, 385] on div "services - desktop" at bounding box center [805, 383] width 162 height 23
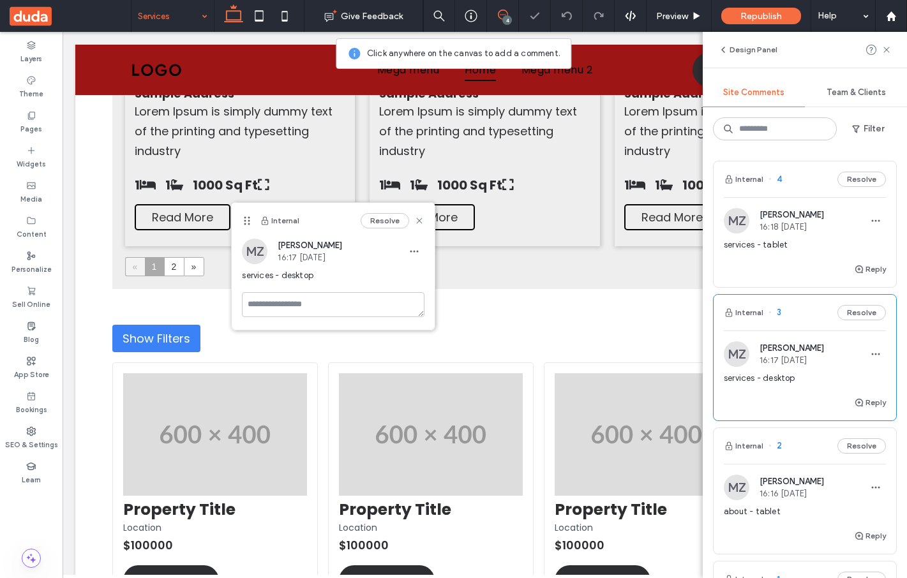
click at [792, 273] on div "Reply" at bounding box center [804, 275] width 182 height 26
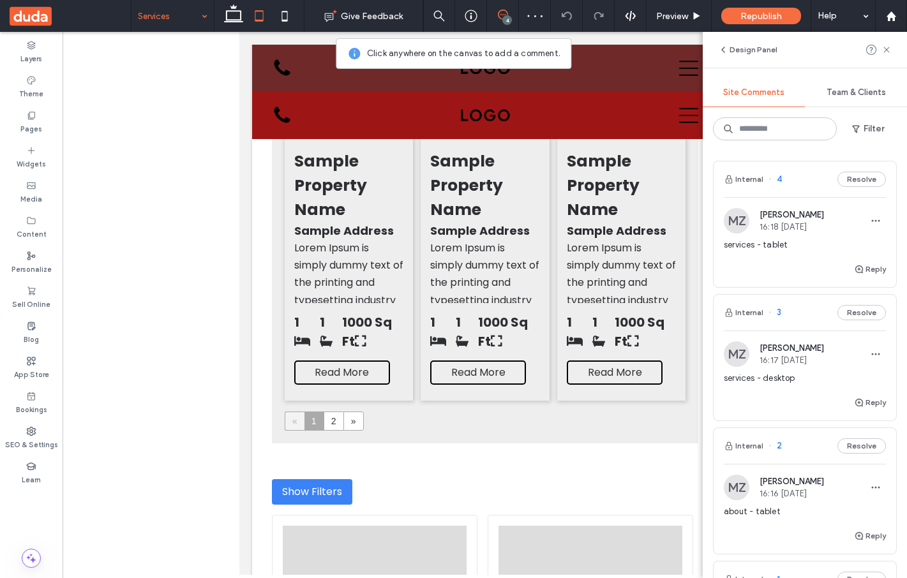
click at [792, 273] on div "Reply" at bounding box center [804, 275] width 182 height 26
click at [785, 394] on div "services - desktop" at bounding box center [805, 383] width 162 height 23
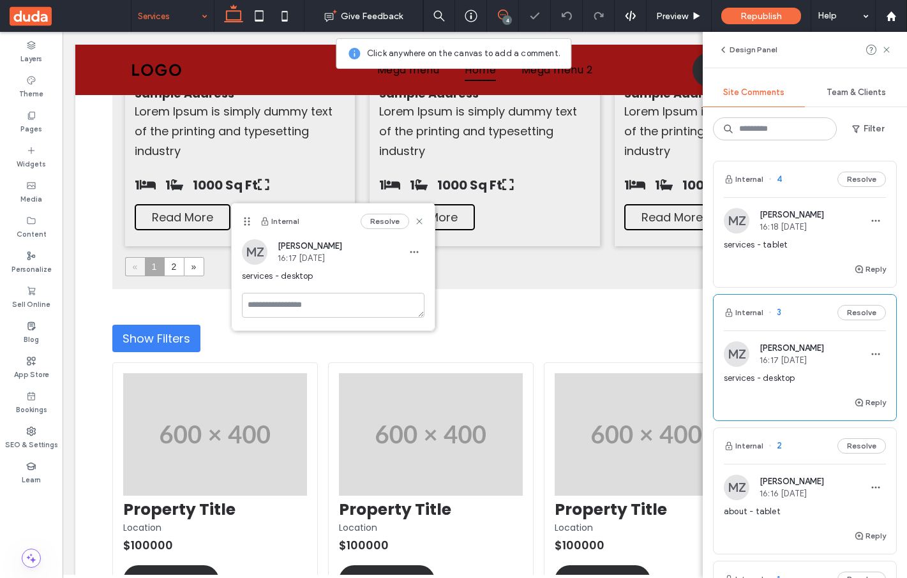
click at [770, 274] on div "Reply" at bounding box center [804, 275] width 182 height 26
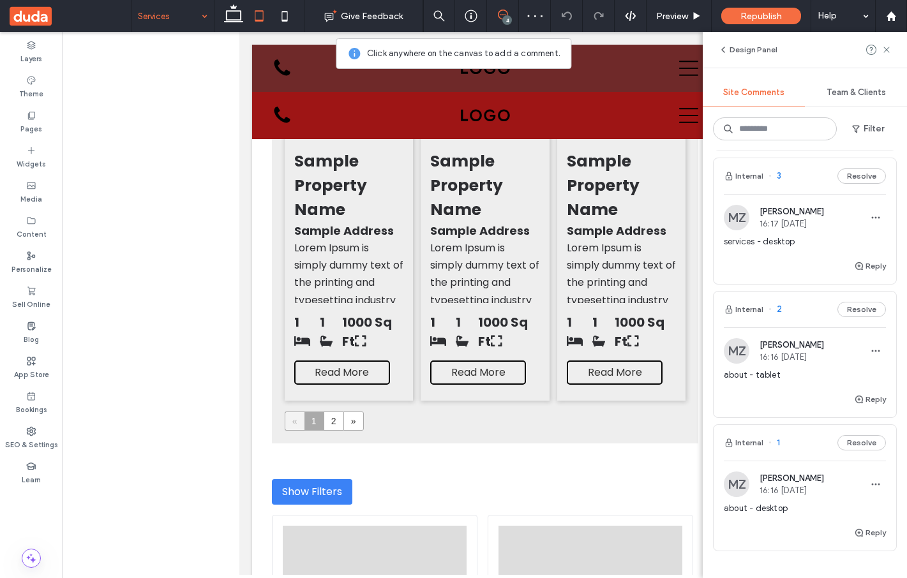
scroll to position [134, 0]
click at [744, 269] on div "Reply" at bounding box center [804, 274] width 182 height 26
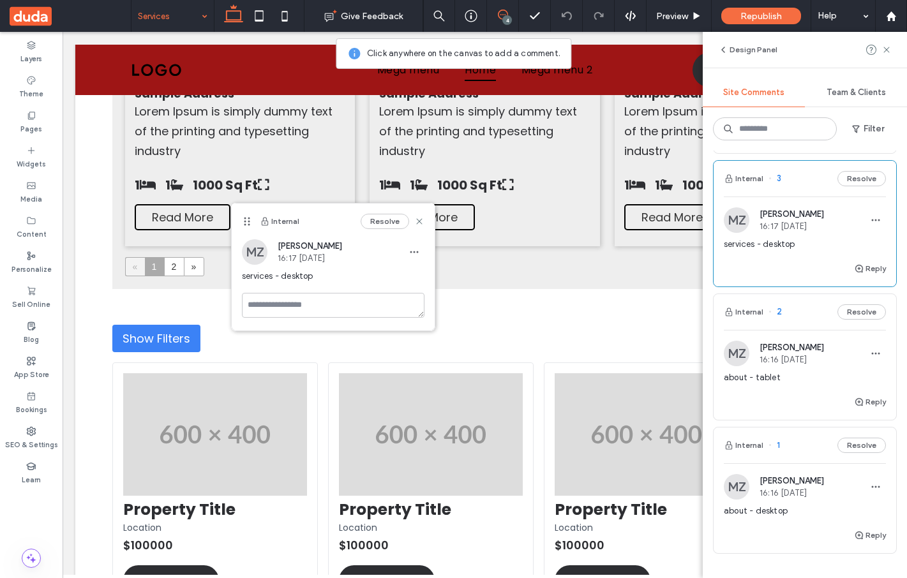
click at [50, 516] on div "Layers Theme Pages Widgets Media Content Personalize Sell Online Blog App Store…" at bounding box center [31, 305] width 63 height 546
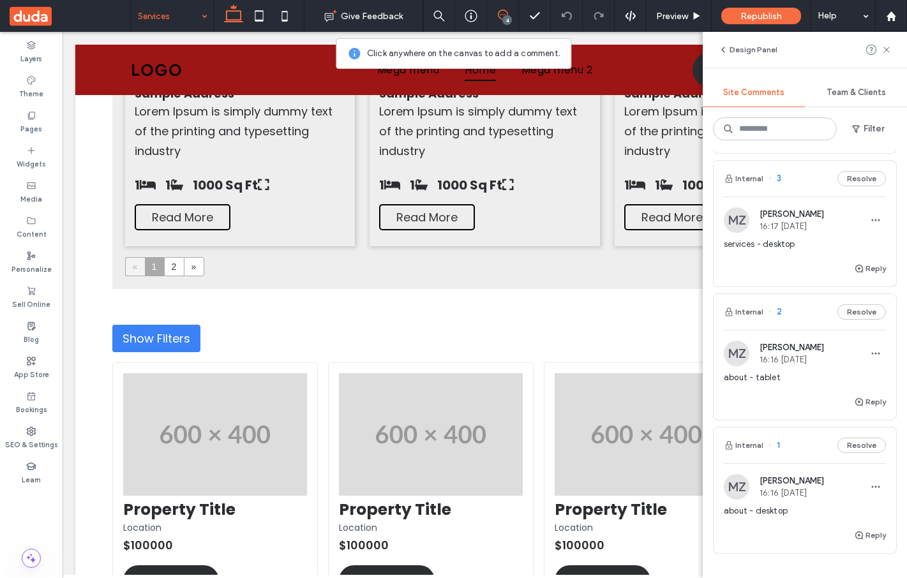
click at [47, 514] on div "Layers Theme Pages Widgets Media Content Personalize Sell Online Blog App Store…" at bounding box center [31, 305] width 63 height 546
click at [25, 558] on span at bounding box center [22, 560] width 19 height 10
click at [30, 525] on div "Layers Theme Pages Widgets Media Content Personalize Sell Online Blog App Store…" at bounding box center [31, 305] width 63 height 546
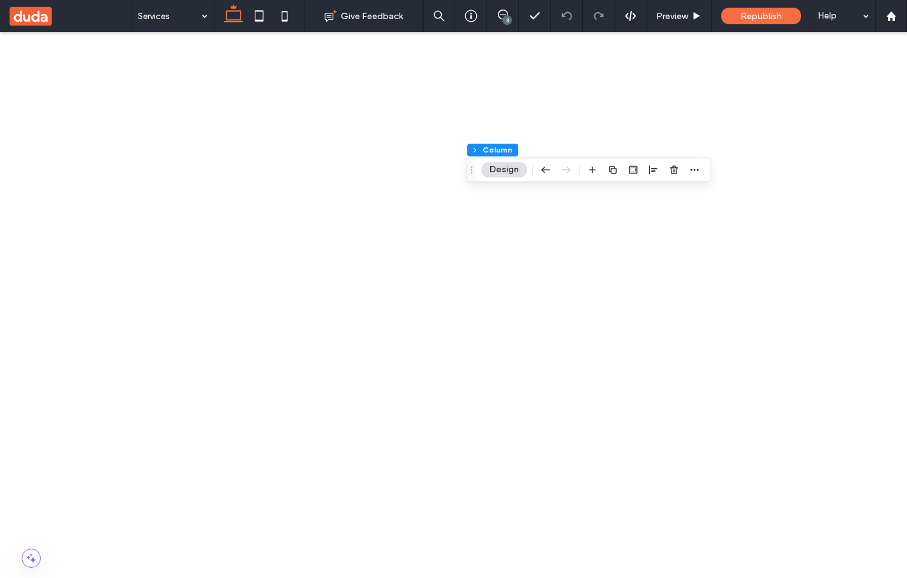
type input "***"
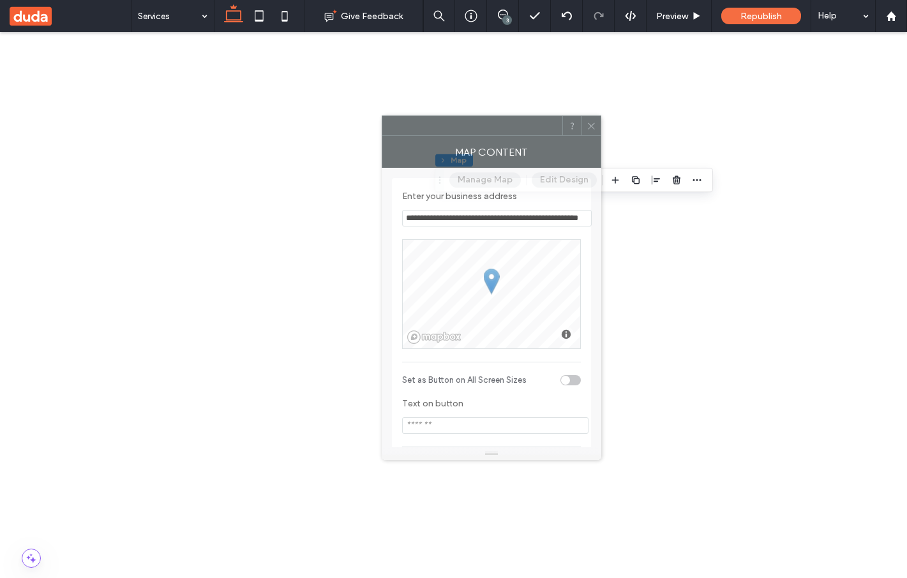
drag, startPoint x: 812, startPoint y: 131, endPoint x: 484, endPoint y: 139, distance: 328.7
click at [485, 135] on div at bounding box center [472, 125] width 180 height 19
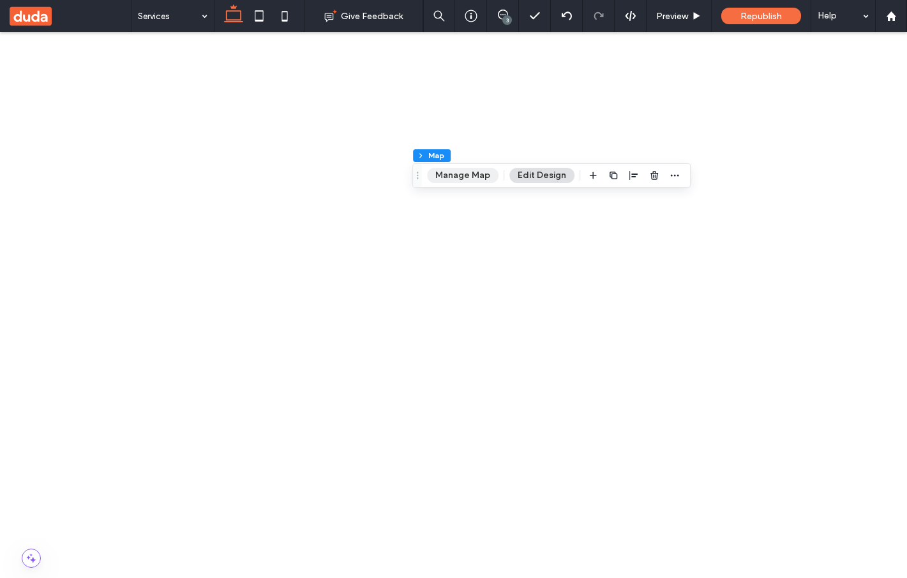
click at [461, 179] on button "Manage Map" at bounding box center [462, 175] width 71 height 15
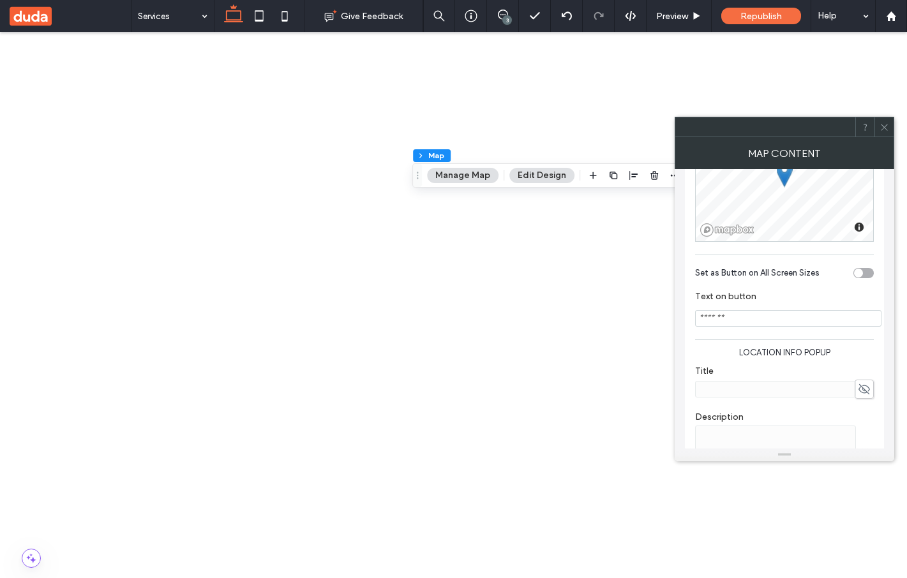
scroll to position [241, 0]
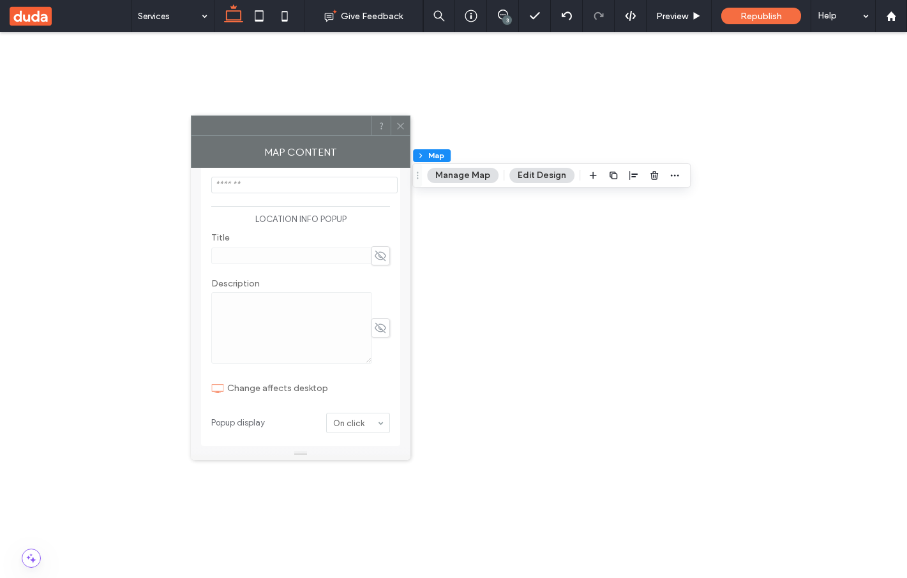
drag, startPoint x: 797, startPoint y: 128, endPoint x: 290, endPoint y: 111, distance: 507.6
click at [289, 116] on div at bounding box center [281, 125] width 180 height 19
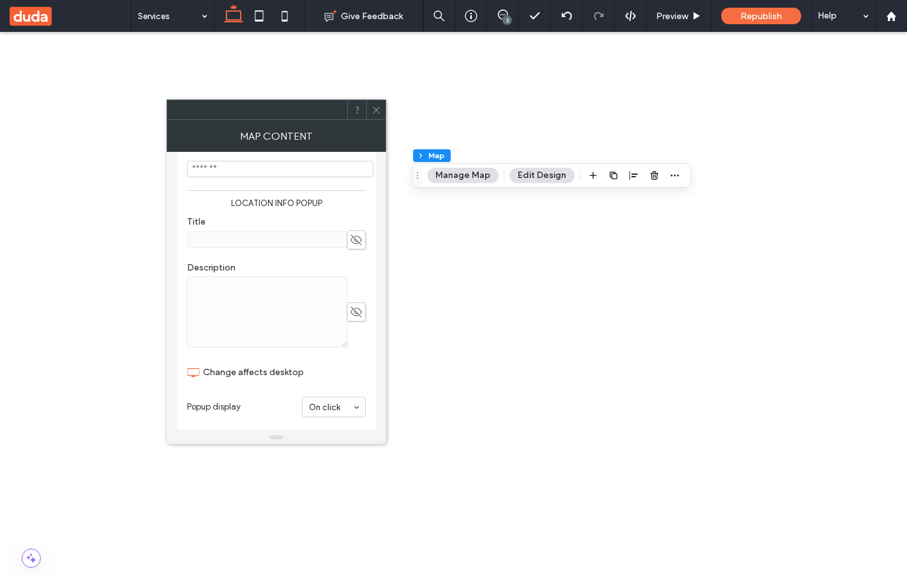
scroll to position [0, 0]
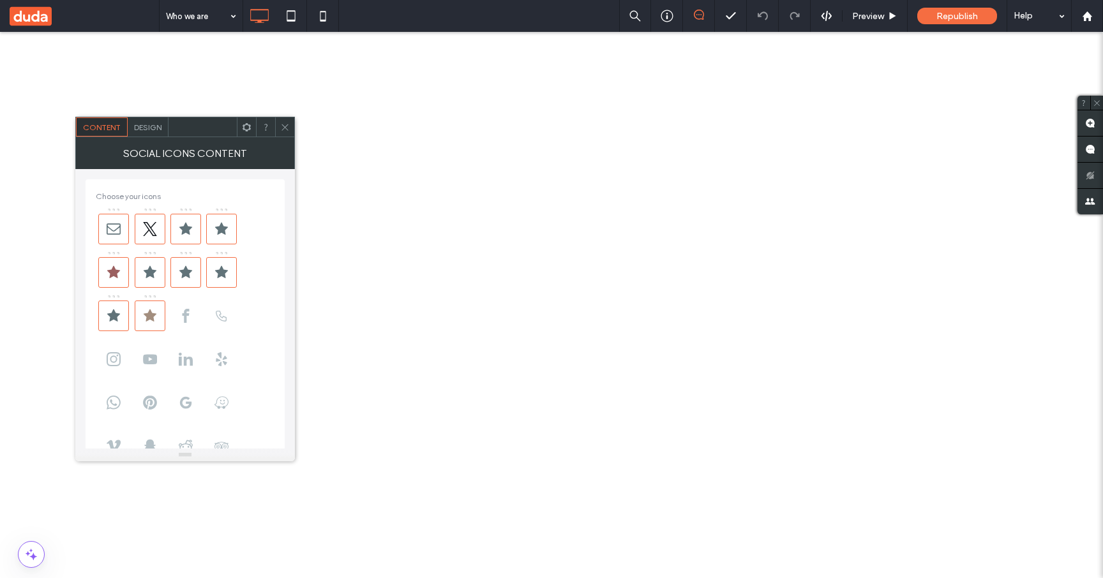
click at [286, 126] on use at bounding box center [284, 127] width 6 height 6
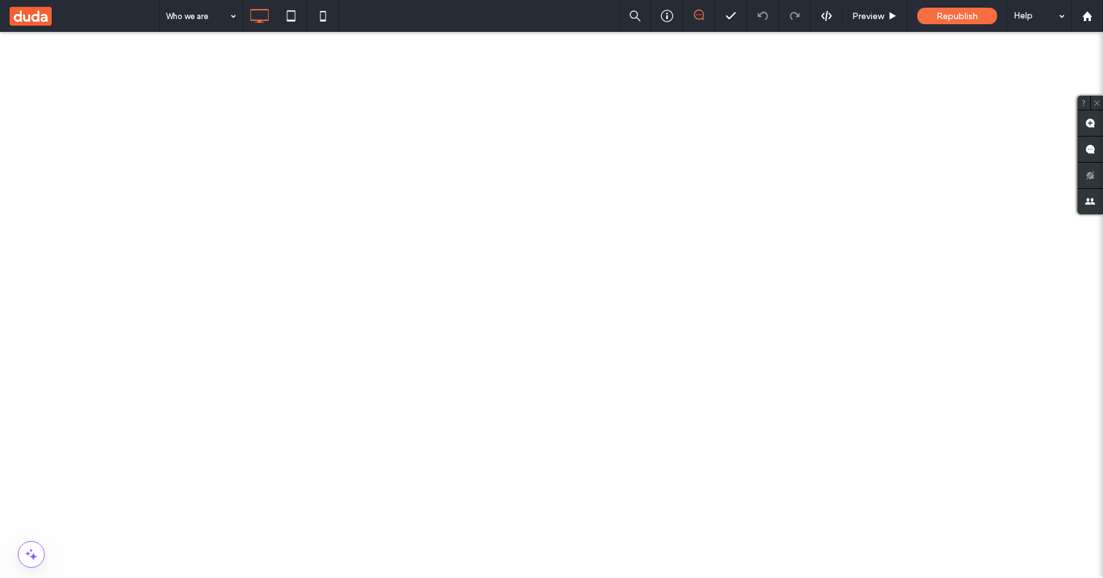
type input "***"
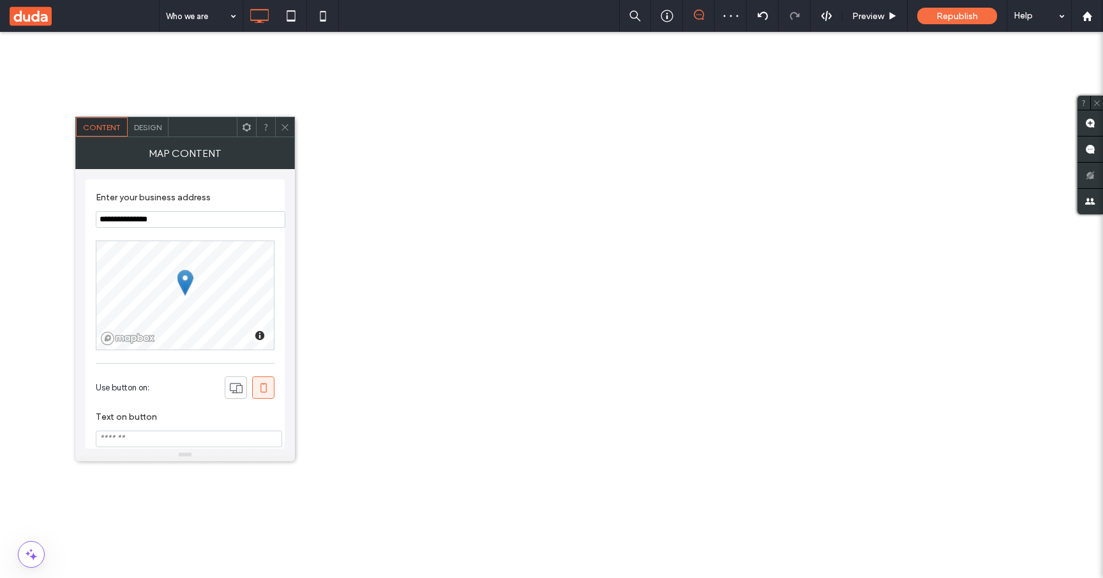
click at [147, 130] on span "Design" at bounding box center [147, 128] width 27 height 10
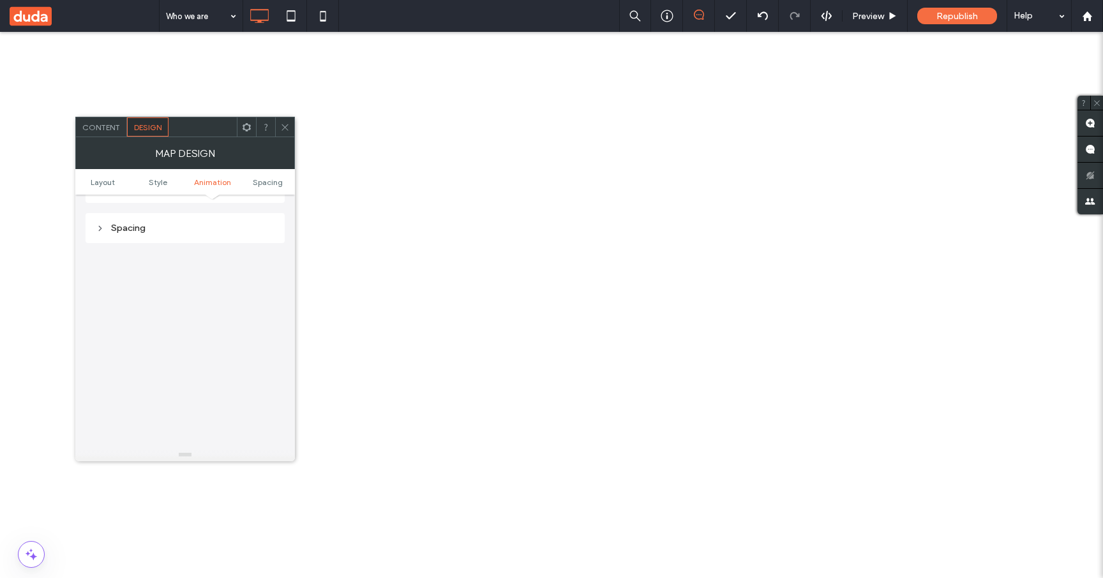
scroll to position [475, 0]
click at [182, 237] on div "Spacing" at bounding box center [185, 226] width 199 height 30
click at [130, 226] on div "Spacing" at bounding box center [185, 226] width 179 height 11
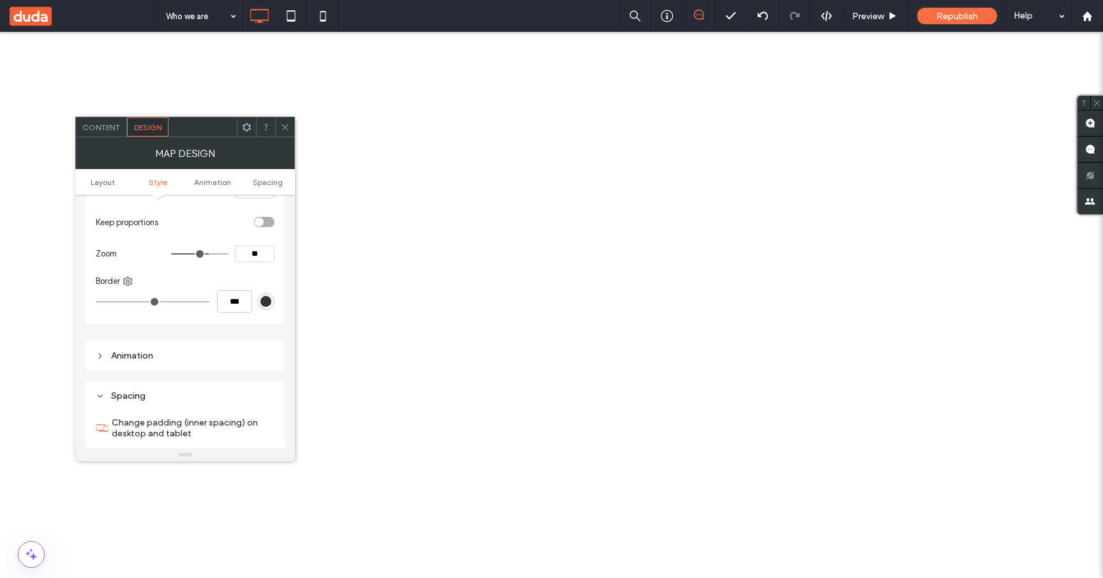
scroll to position [313, 0]
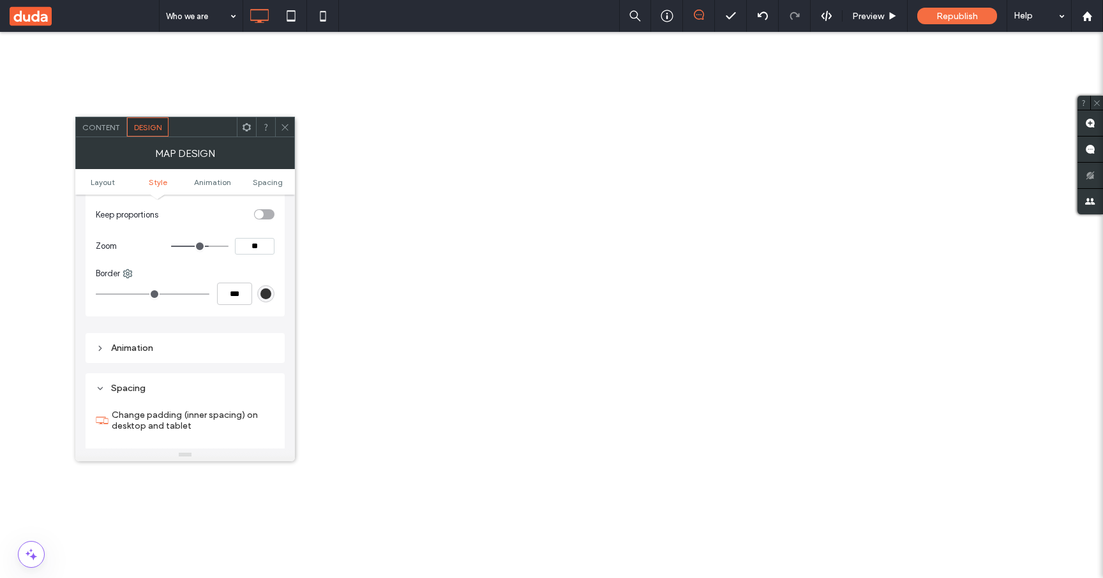
click at [137, 344] on div "Animation" at bounding box center [185, 348] width 179 height 11
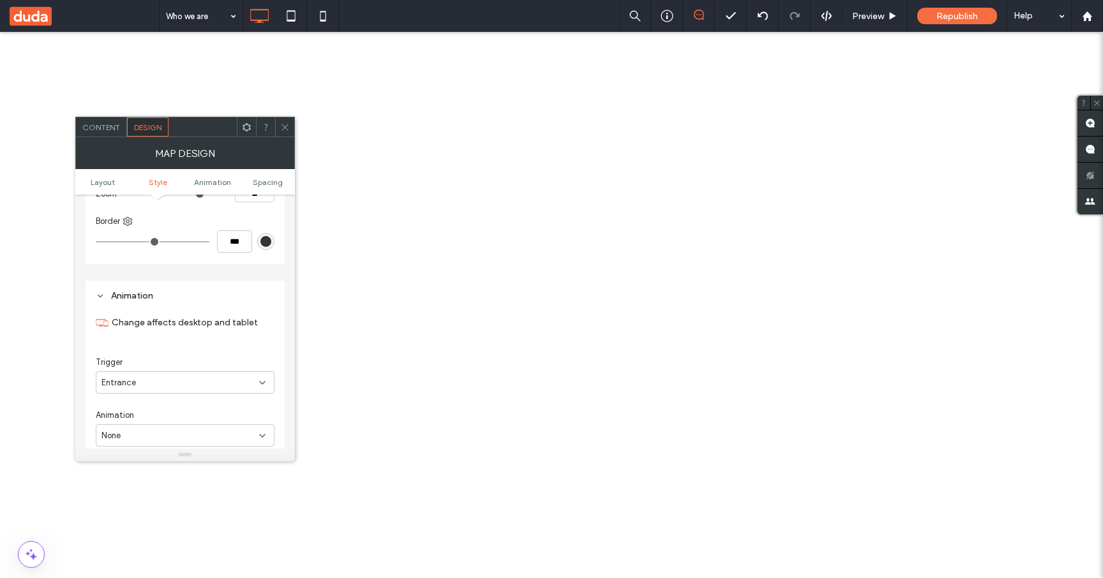
scroll to position [375, 0]
click at [104, 137] on div "Map Design" at bounding box center [185, 153] width 220 height 32
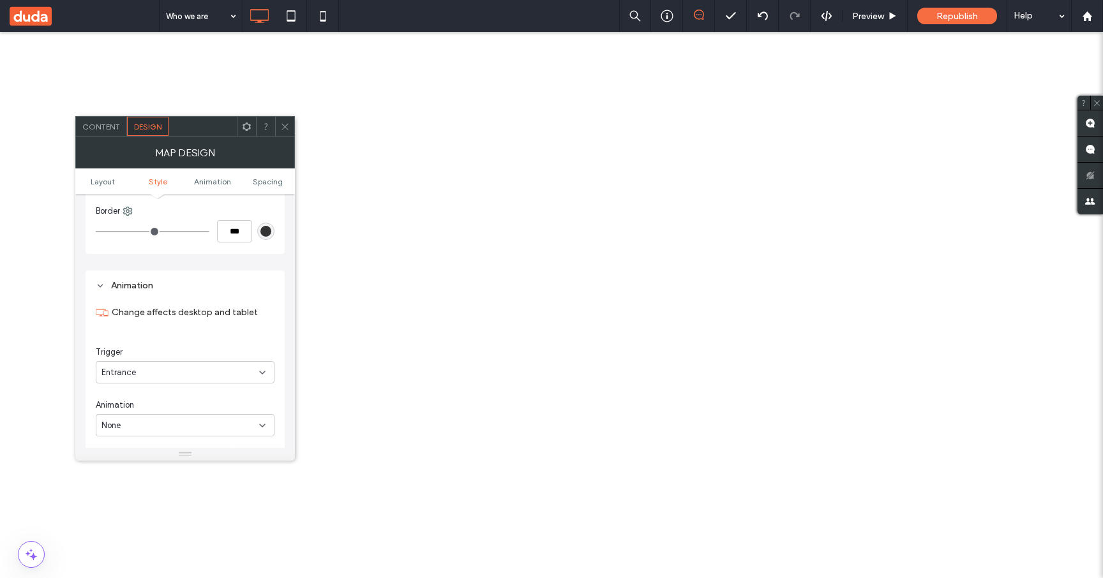
click at [103, 131] on div "Content" at bounding box center [101, 126] width 51 height 19
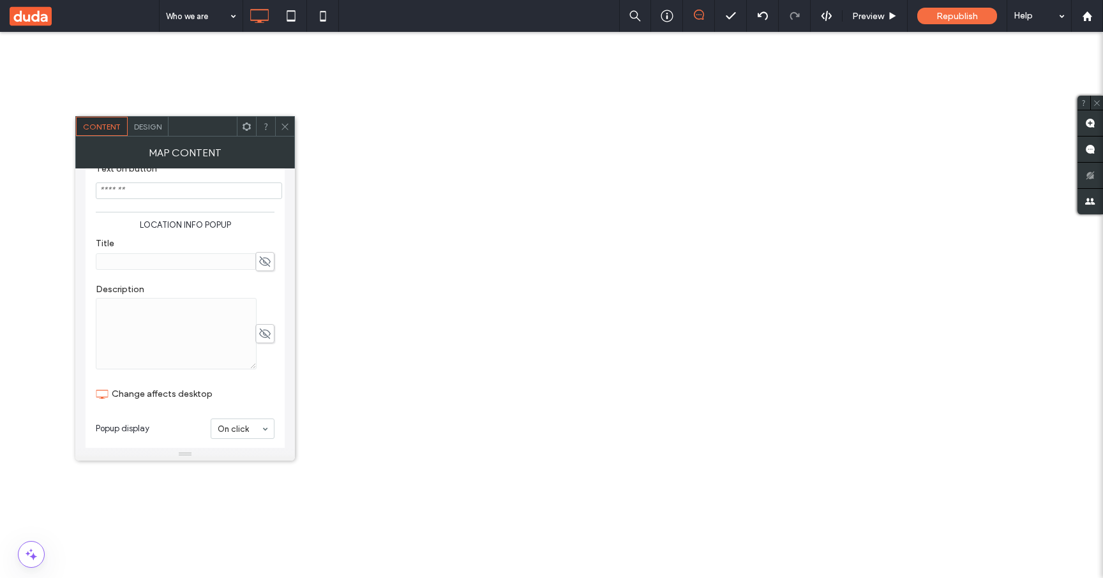
scroll to position [253, 0]
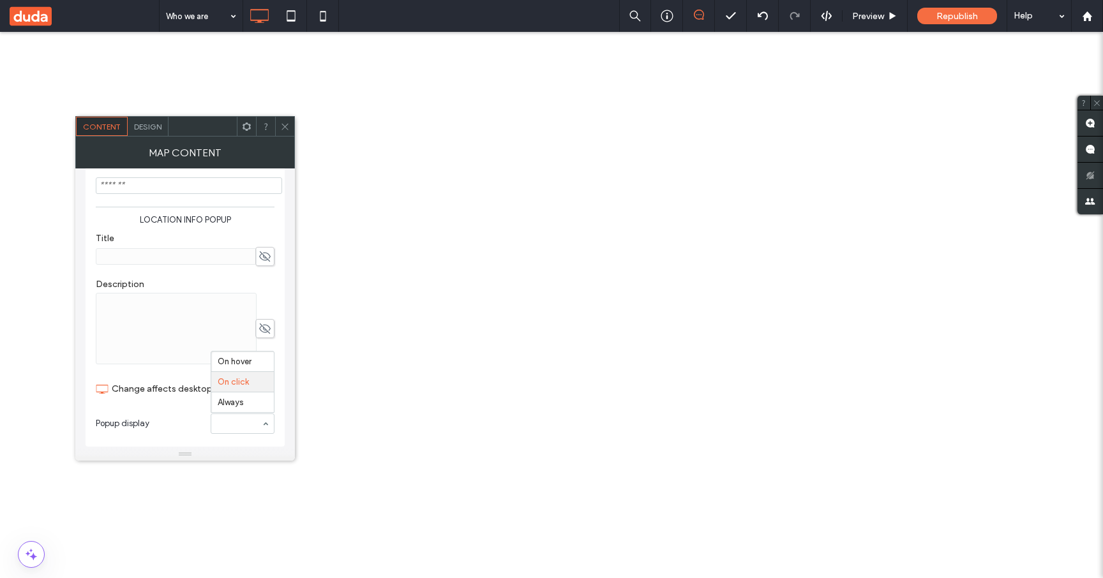
click at [249, 413] on div at bounding box center [243, 423] width 64 height 20
click at [168, 424] on span "Popup display" at bounding box center [151, 423] width 110 height 13
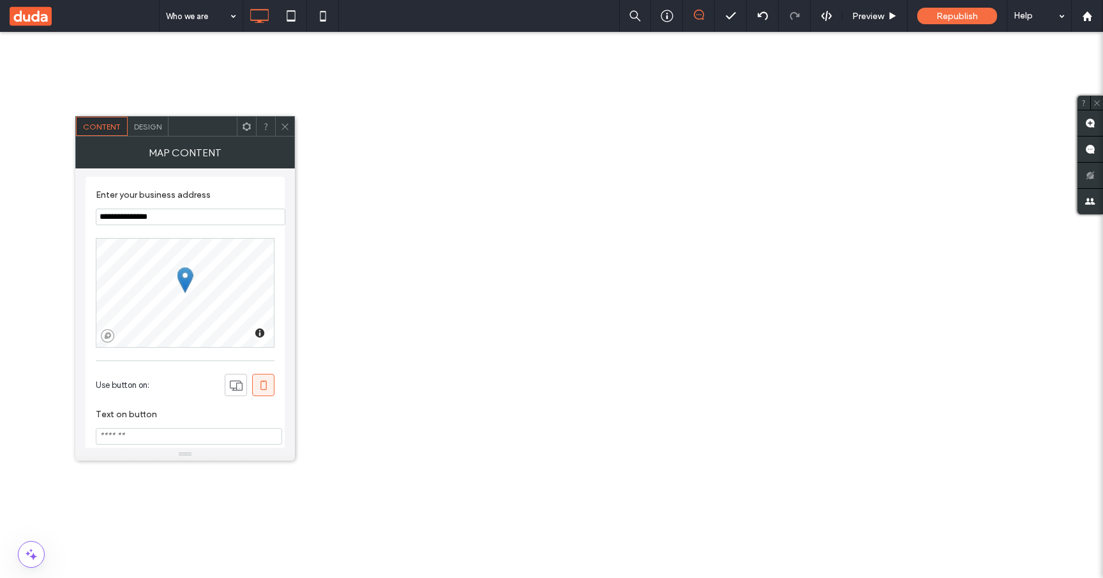
scroll to position [0, 0]
click at [169, 406] on section "Text on button" at bounding box center [185, 429] width 179 height 48
click at [240, 398] on span at bounding box center [236, 386] width 13 height 21
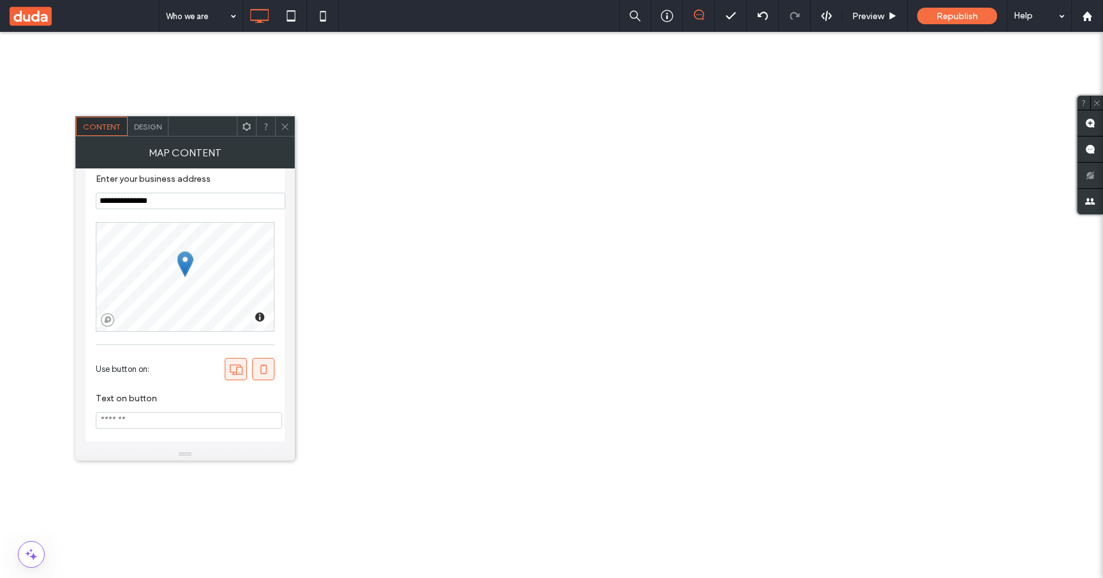
click at [239, 369] on icon at bounding box center [236, 369] width 13 height 13
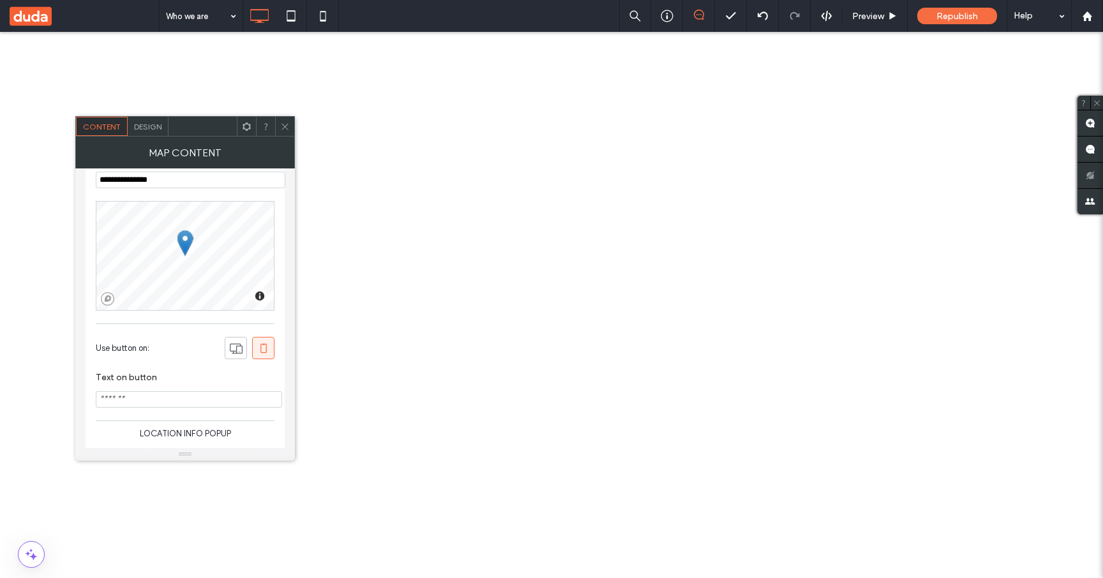
scroll to position [0, 0]
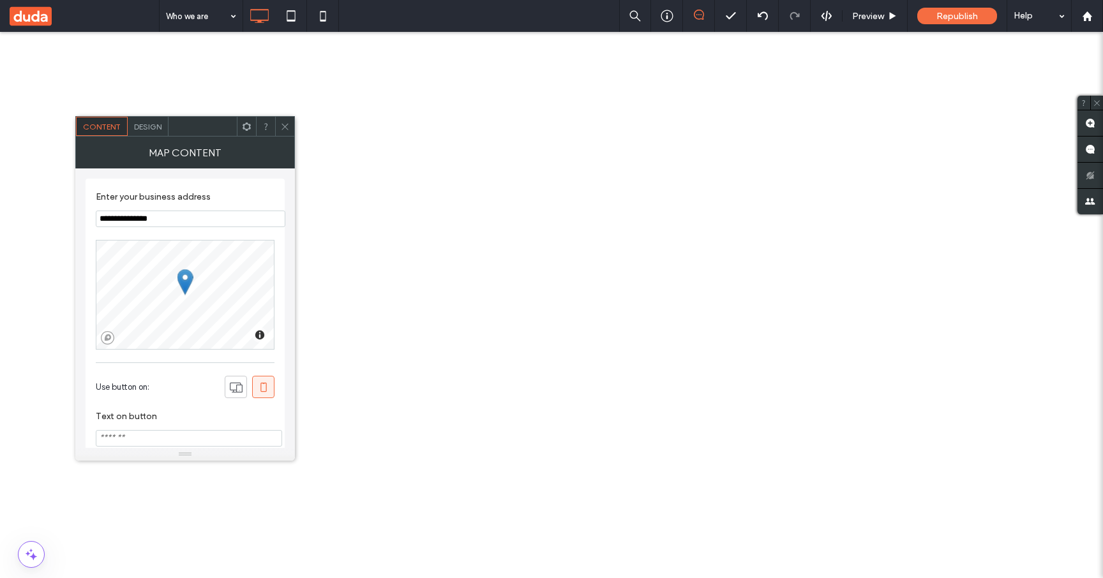
click at [158, 130] on span "Design" at bounding box center [147, 127] width 27 height 10
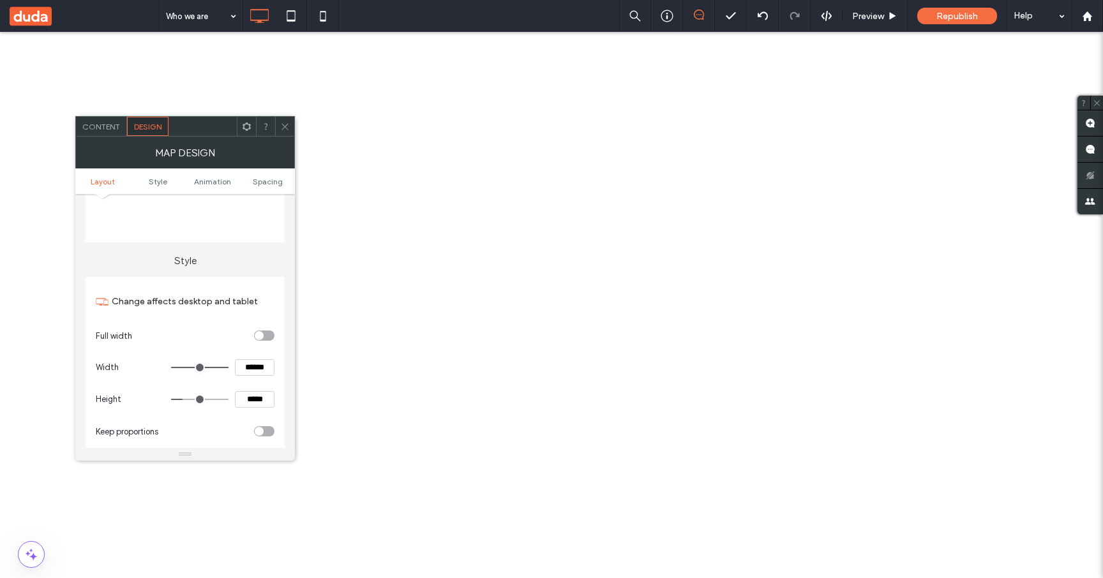
scroll to position [95, 0]
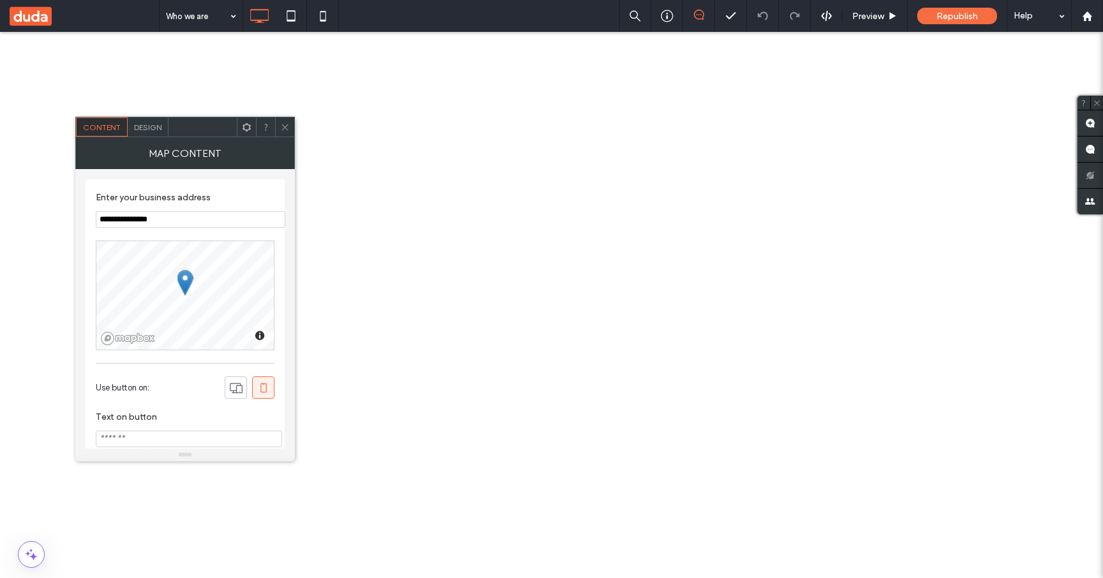
click at [152, 129] on span "Design" at bounding box center [147, 128] width 27 height 10
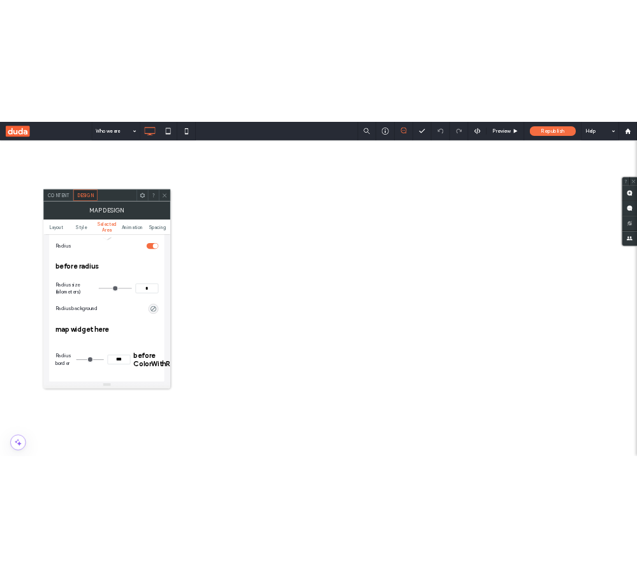
scroll to position [496, 0]
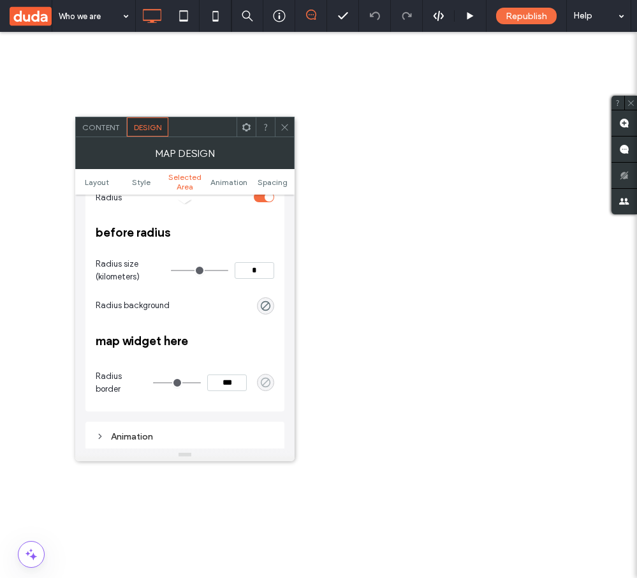
click at [267, 377] on icon "rgba(0, 0, 0, 0)" at bounding box center [265, 382] width 11 height 11
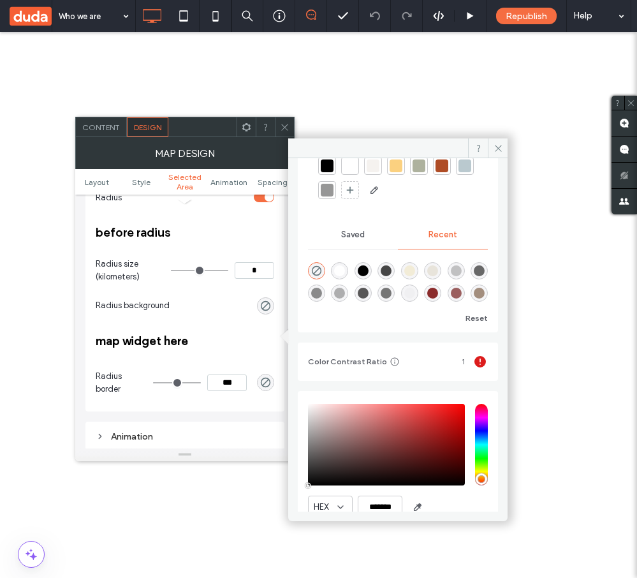
scroll to position [70, 0]
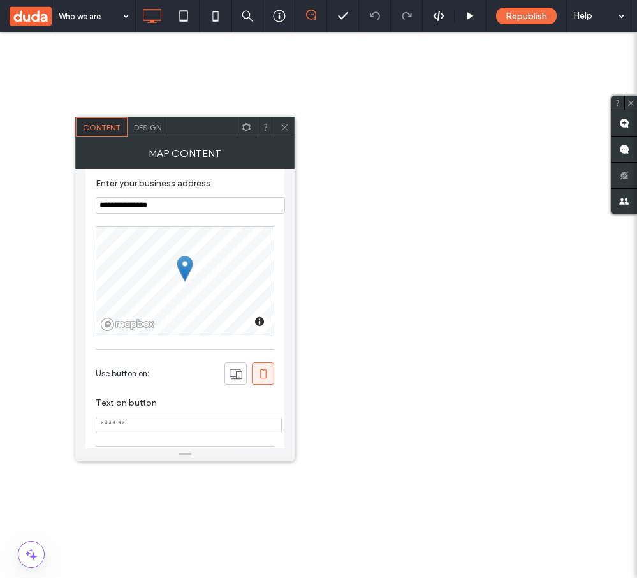
scroll to position [21, 0]
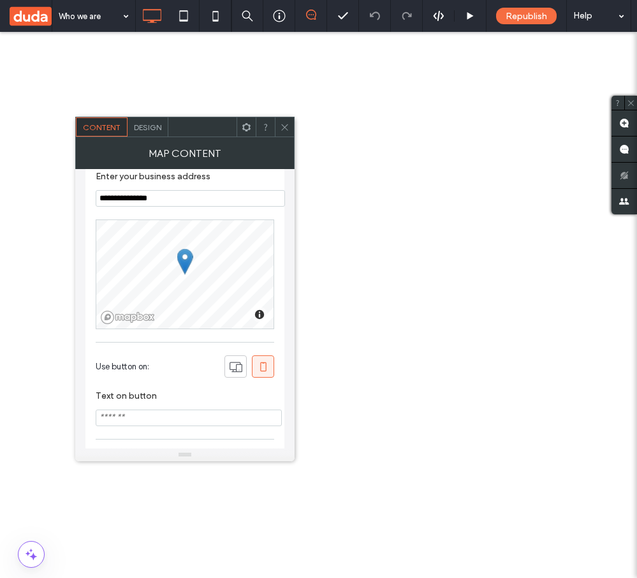
click at [153, 121] on div "Design" at bounding box center [148, 126] width 41 height 19
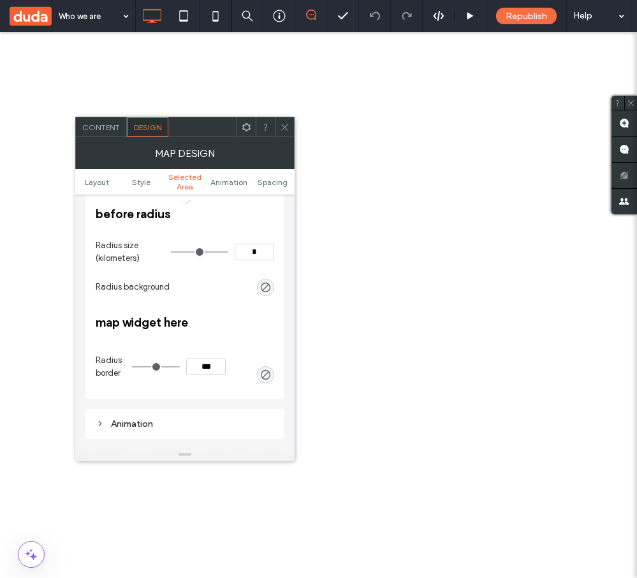
scroll to position [496, 0]
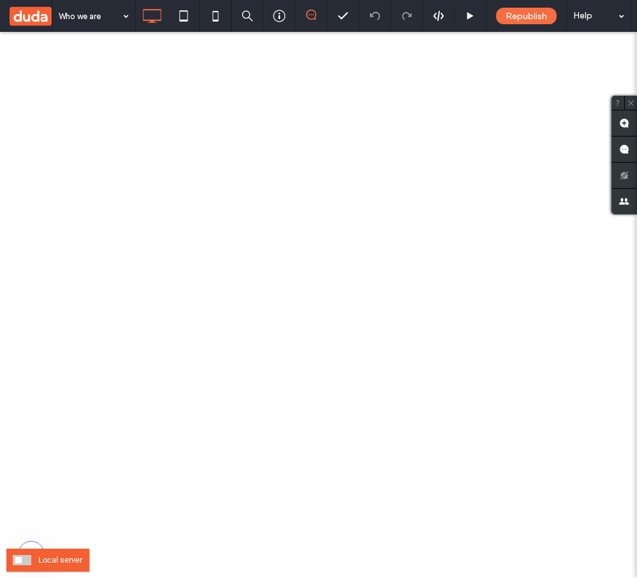
click at [24, 558] on span at bounding box center [22, 560] width 19 height 10
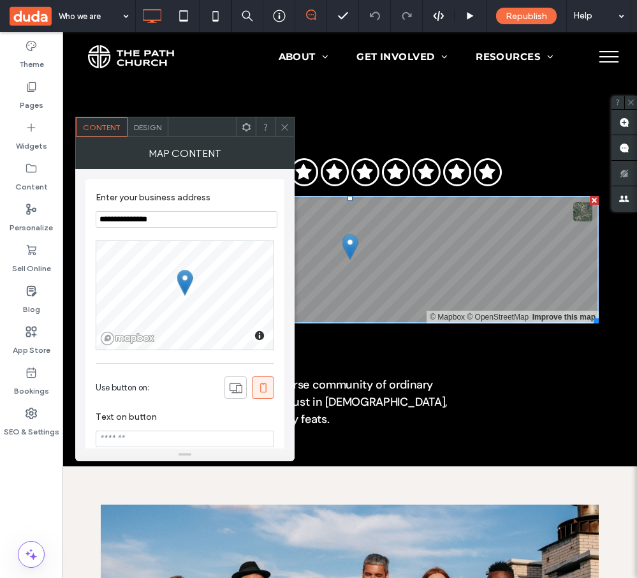
click at [158, 131] on div "Design" at bounding box center [148, 126] width 41 height 19
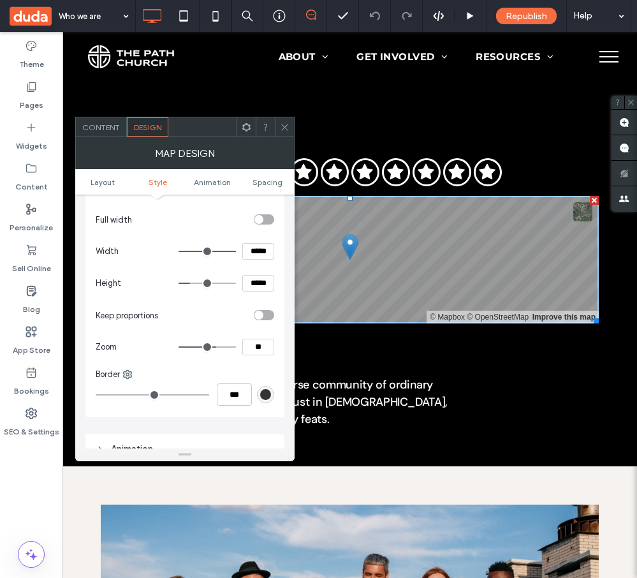
scroll to position [235, 0]
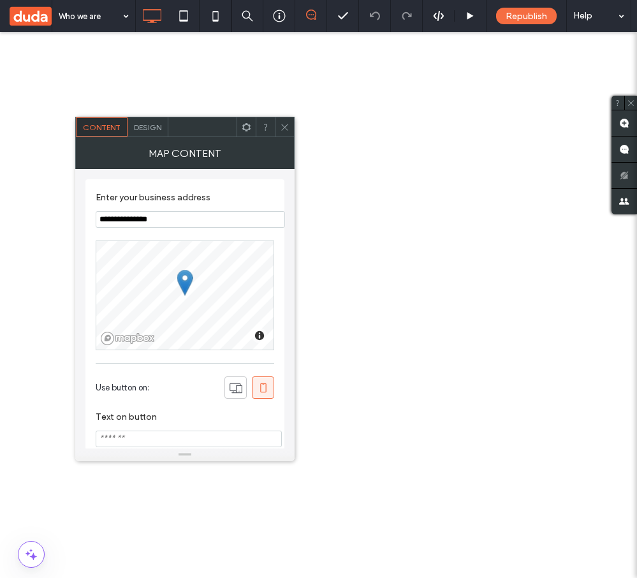
click at [153, 127] on span "Design" at bounding box center [147, 128] width 27 height 10
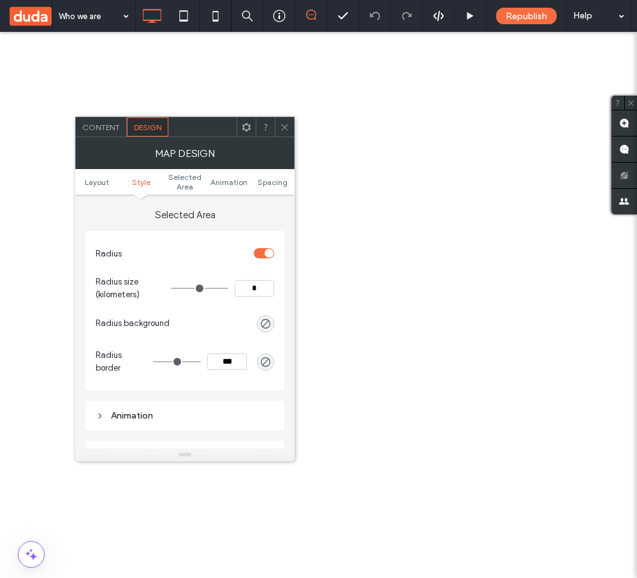
scroll to position [452, 0]
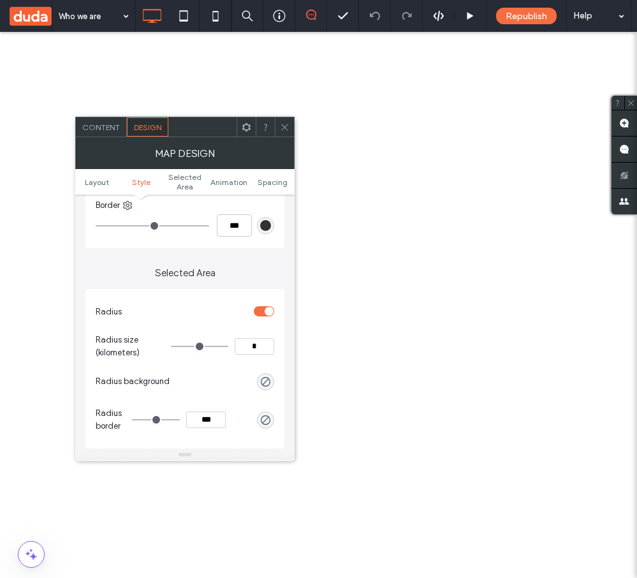
scroll to position [381, 0]
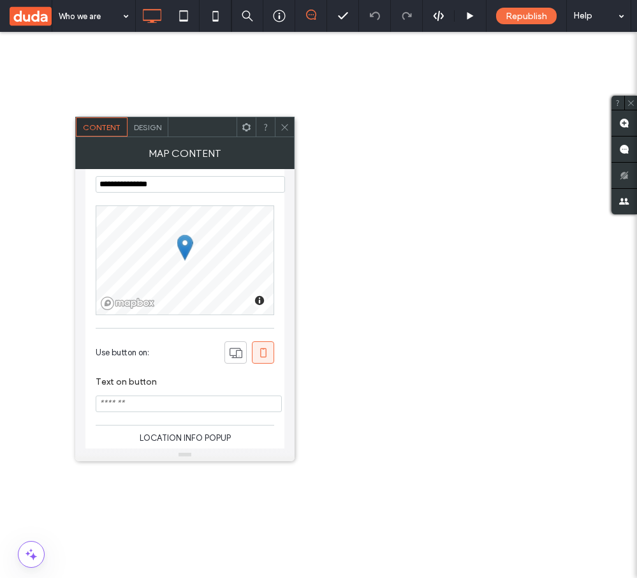
scroll to position [36, 0]
click at [156, 130] on span "Design" at bounding box center [147, 128] width 27 height 10
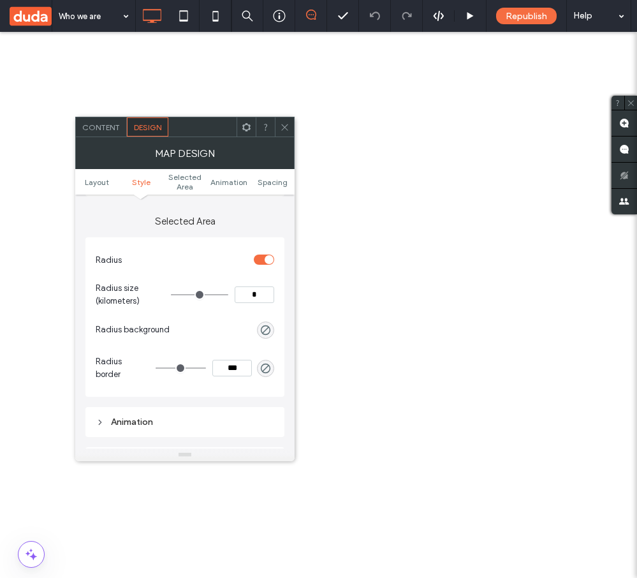
scroll to position [431, 0]
click at [260, 368] on div "rgba(0, 0, 0, 0)" at bounding box center [265, 370] width 17 height 17
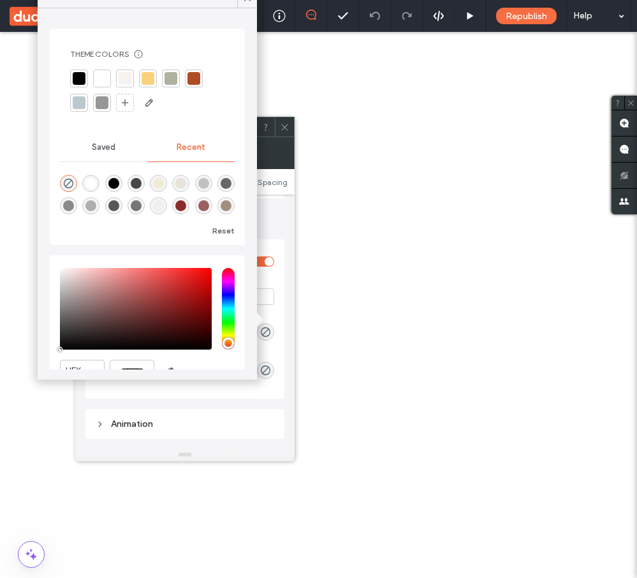
type input "*"
type input "***"
click at [186, 312] on div "saturation and value" at bounding box center [136, 309] width 152 height 82
click at [160, 296] on div "saturation and value" at bounding box center [136, 309] width 152 height 82
drag, startPoint x: 157, startPoint y: 301, endPoint x: 177, endPoint y: 316, distance: 24.6
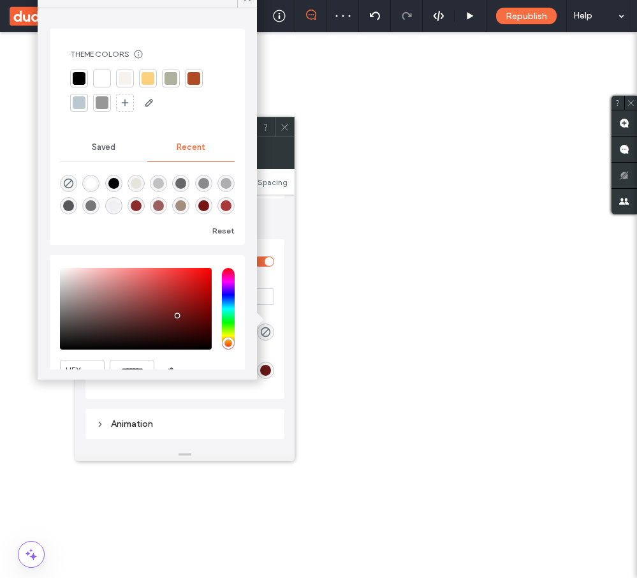
click at [177, 316] on div "saturation and value" at bounding box center [136, 309] width 152 height 82
drag, startPoint x: 176, startPoint y: 292, endPoint x: 158, endPoint y: 292, distance: 17.9
click at [158, 292] on div "saturation and value" at bounding box center [136, 309] width 152 height 82
click at [200, 205] on div "rgba(106, 24, 24, 1)" at bounding box center [203, 205] width 11 height 11
type input "*******"
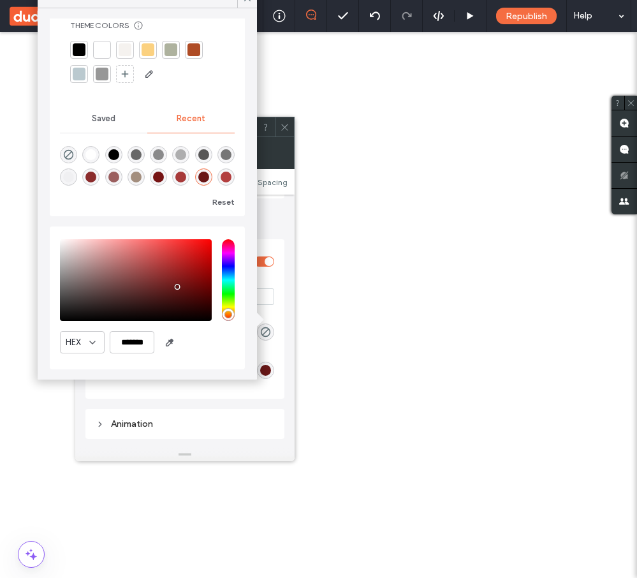
scroll to position [0, 0]
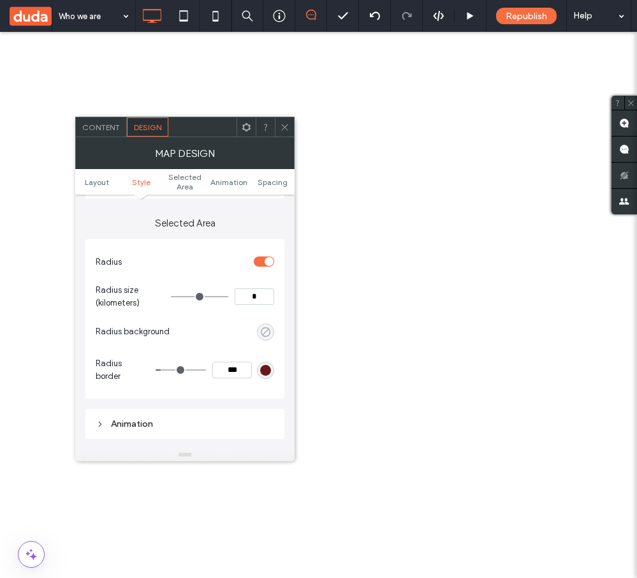
click at [265, 331] on div "rgba(0, 0, 0, 0)" at bounding box center [265, 332] width 11 height 11
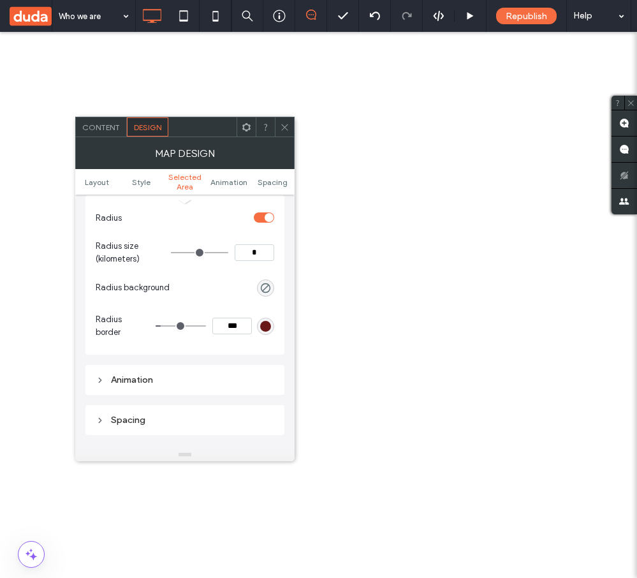
scroll to position [460, 0]
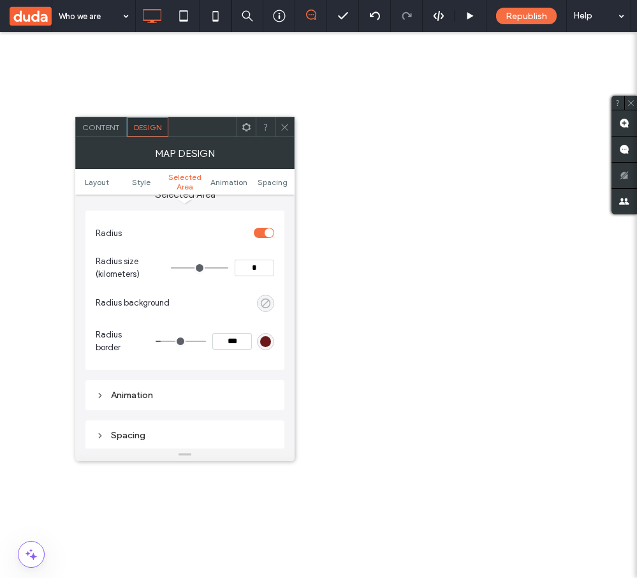
click at [265, 308] on use "rgba(0, 0, 0, 0)" at bounding box center [266, 303] width 10 height 10
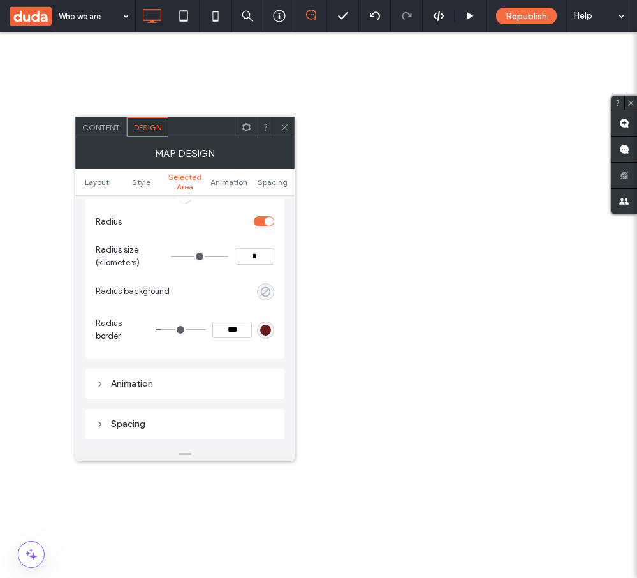
scroll to position [472, 0]
click at [265, 290] on div "rgba(0, 0, 0, 0)" at bounding box center [265, 291] width 11 height 11
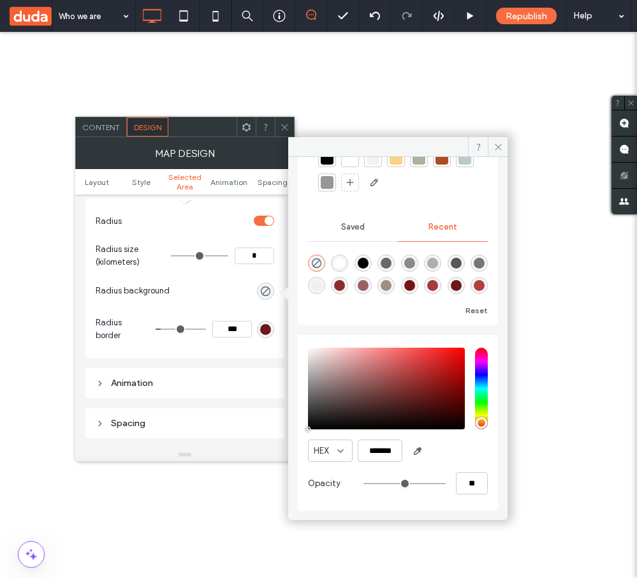
scroll to position [0, 0]
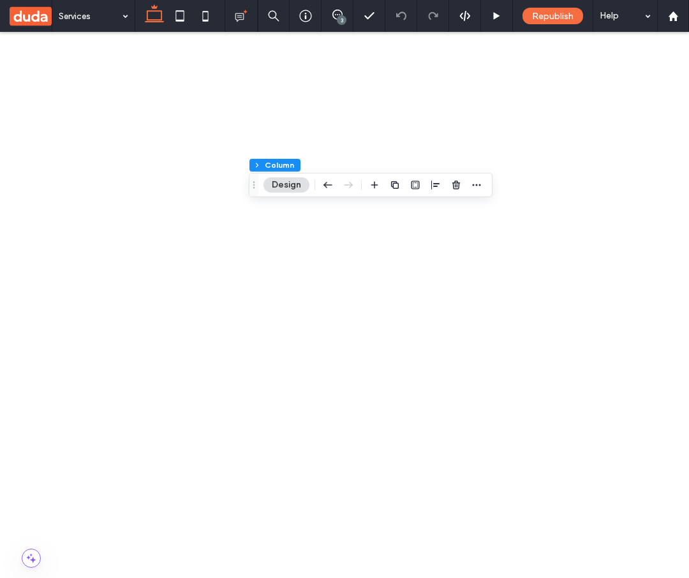
scroll to position [133, 0]
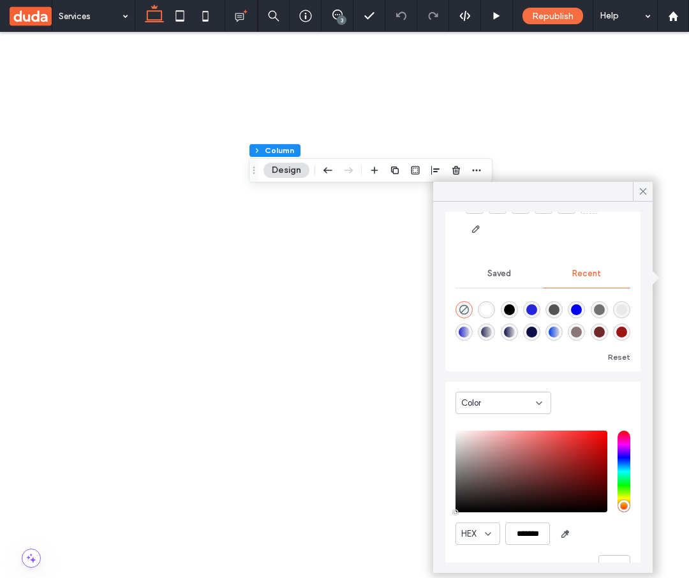
scroll to position [98, 0]
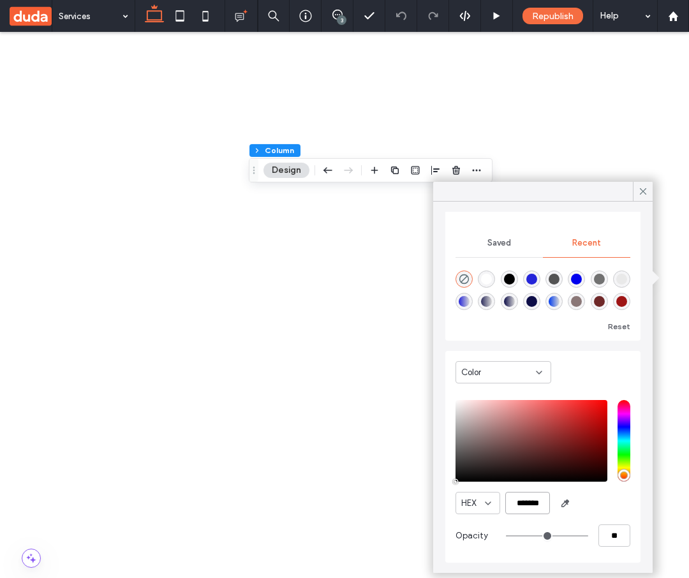
click at [540, 507] on input "*******" at bounding box center [527, 503] width 45 height 22
drag, startPoint x: 530, startPoint y: 507, endPoint x: 622, endPoint y: 506, distance: 91.2
click at [622, 506] on div "HEX *******" at bounding box center [543, 503] width 175 height 22
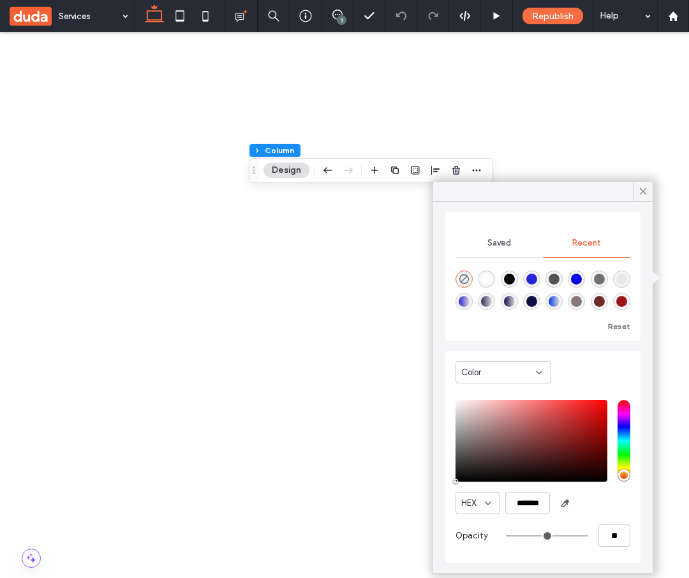
click at [622, 506] on div "HEX *******" at bounding box center [543, 503] width 175 height 22
click at [535, 368] on icon at bounding box center [539, 373] width 10 height 10
click at [596, 372] on div "Color" at bounding box center [543, 375] width 175 height 36
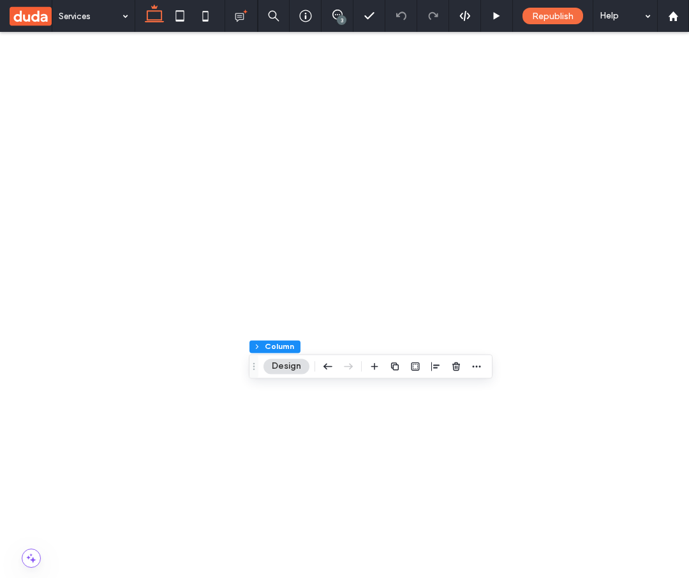
scroll to position [17, 0]
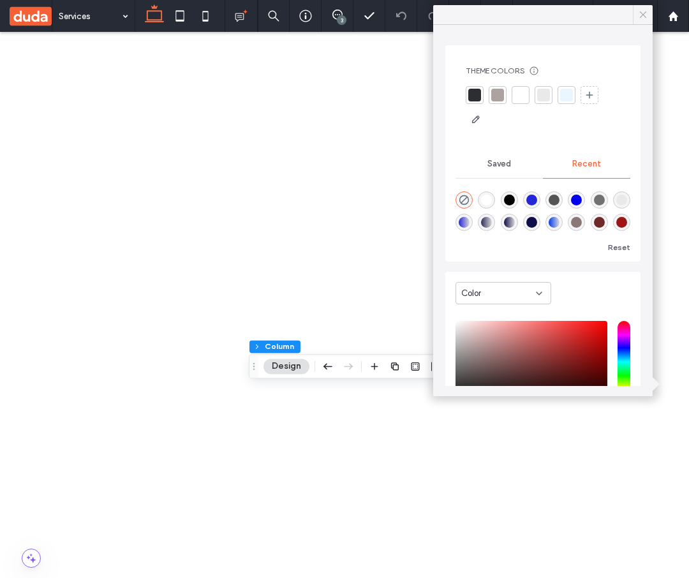
click at [648, 11] on icon at bounding box center [642, 14] width 11 height 11
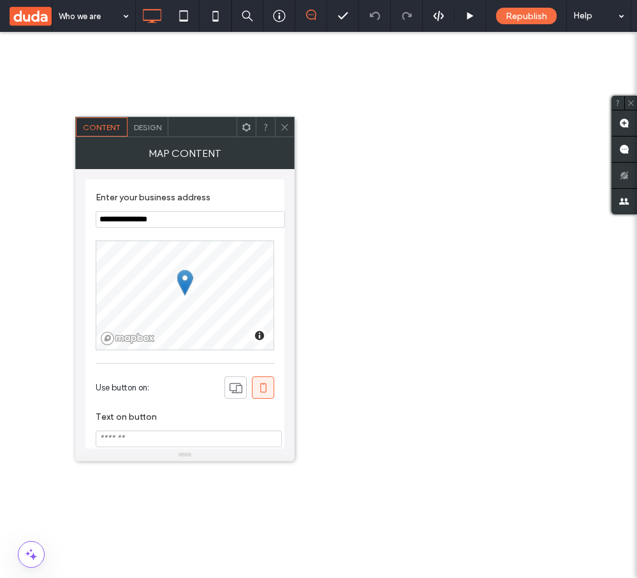
click at [145, 133] on div "Design" at bounding box center [148, 126] width 41 height 19
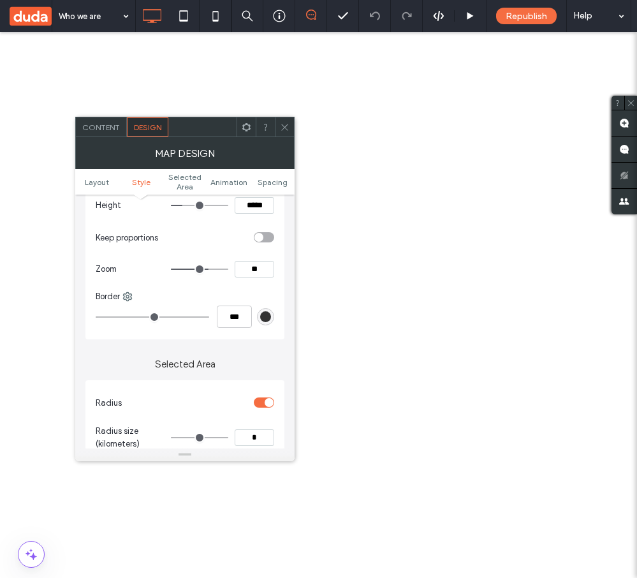
scroll to position [291, 0]
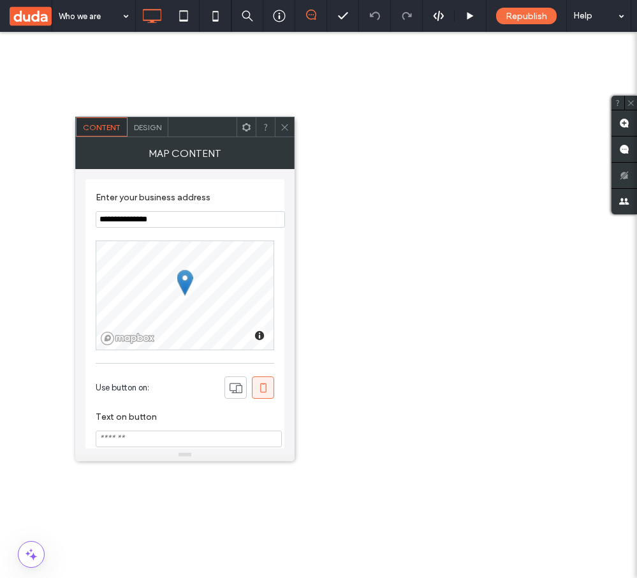
click at [146, 131] on span "Design" at bounding box center [147, 128] width 27 height 10
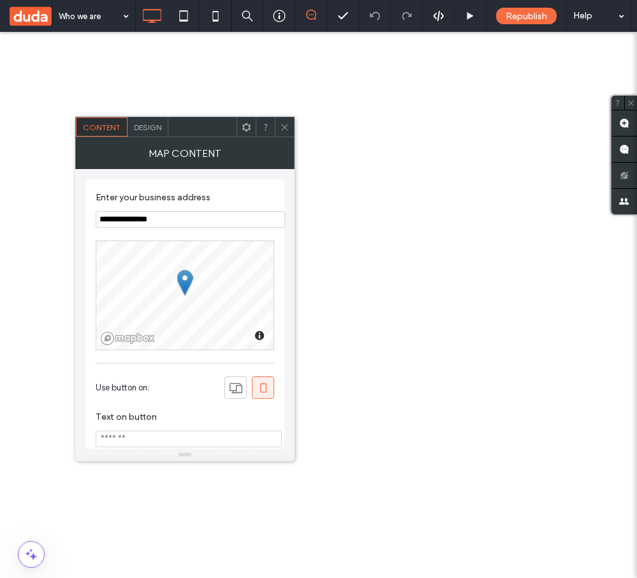
click at [154, 133] on div "Design" at bounding box center [148, 126] width 41 height 19
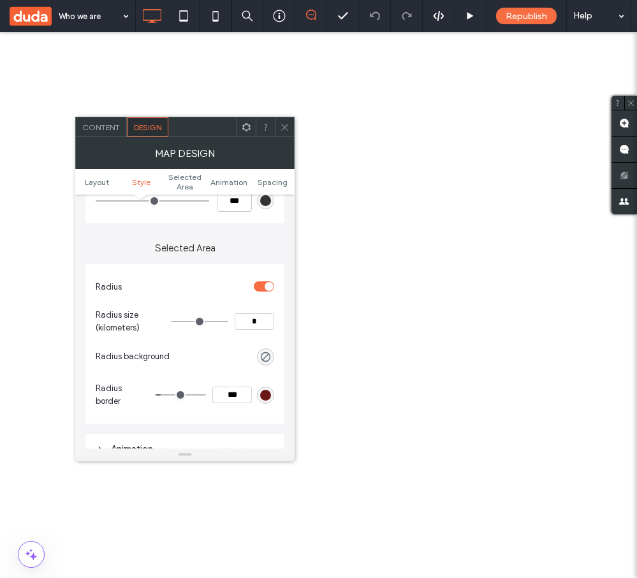
scroll to position [424, 0]
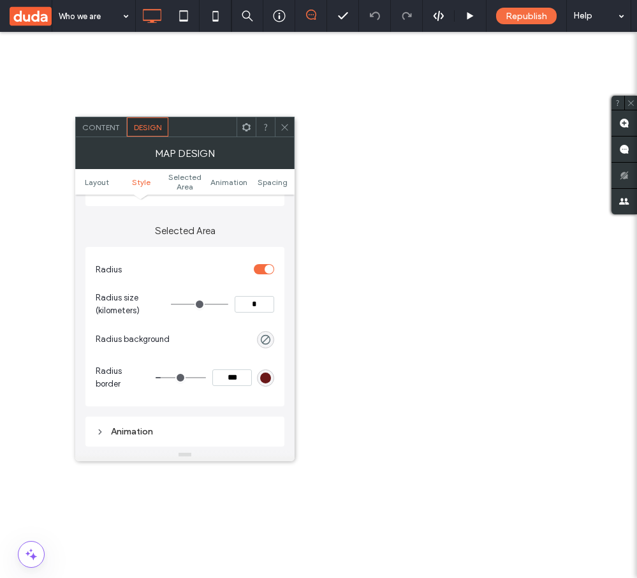
click at [267, 377] on div "rgba(106, 24, 24, 1)" at bounding box center [265, 378] width 11 height 11
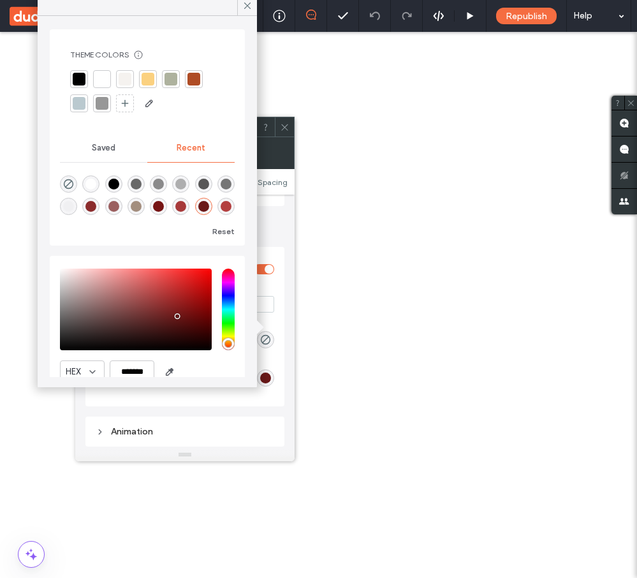
scroll to position [0, 0]
